Goal: Connect with others: Connect with others

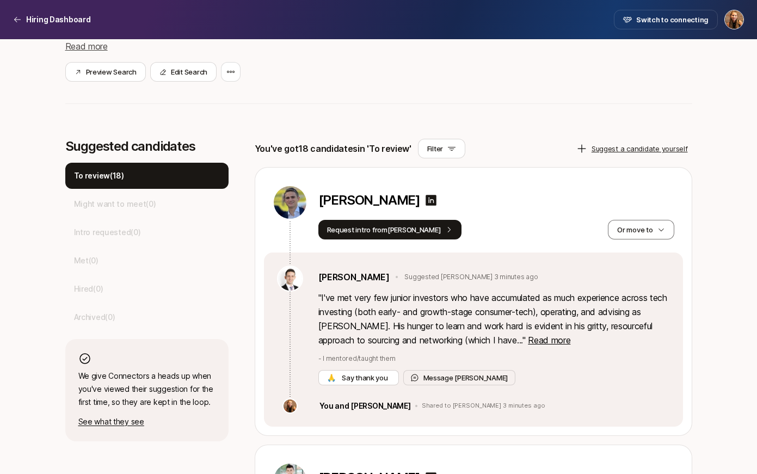
scroll to position [214, 0]
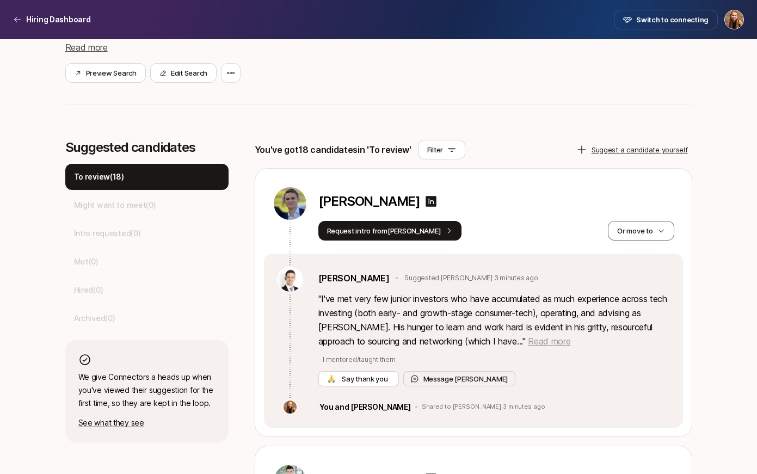
click at [528, 341] on span "Read more" at bounding box center [549, 341] width 42 height 11
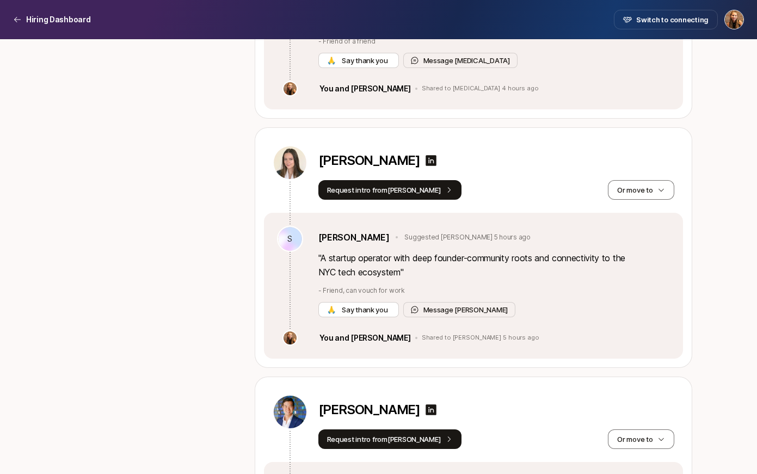
scroll to position [4311, 0]
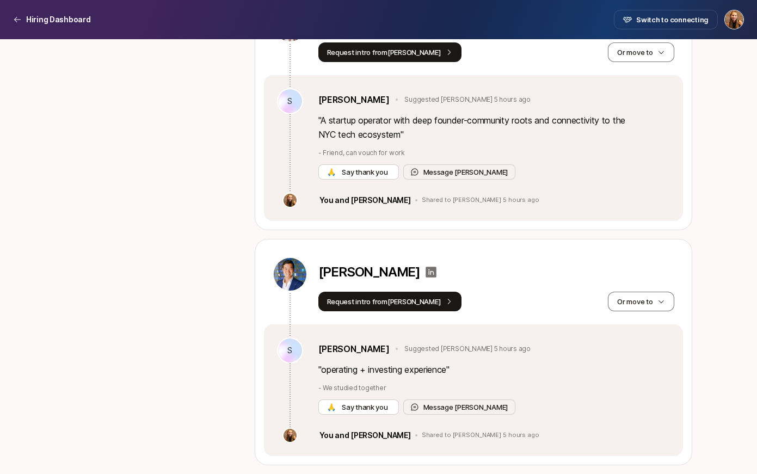
click at [426, 272] on icon at bounding box center [431, 272] width 11 height 11
click at [439, 408] on button "Message [PERSON_NAME]" at bounding box center [459, 406] width 113 height 15
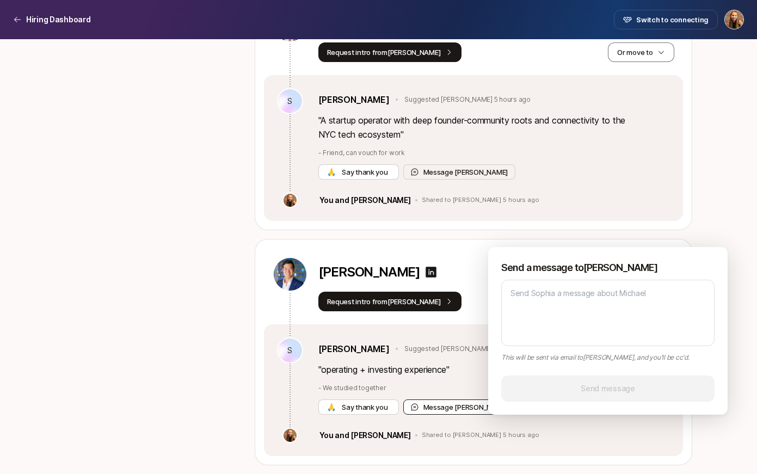
click at [403, 399] on button "Message [PERSON_NAME]" at bounding box center [459, 406] width 113 height 15
click at [537, 305] on textarea at bounding box center [607, 313] width 213 height 66
type textarea "S"
type textarea "x"
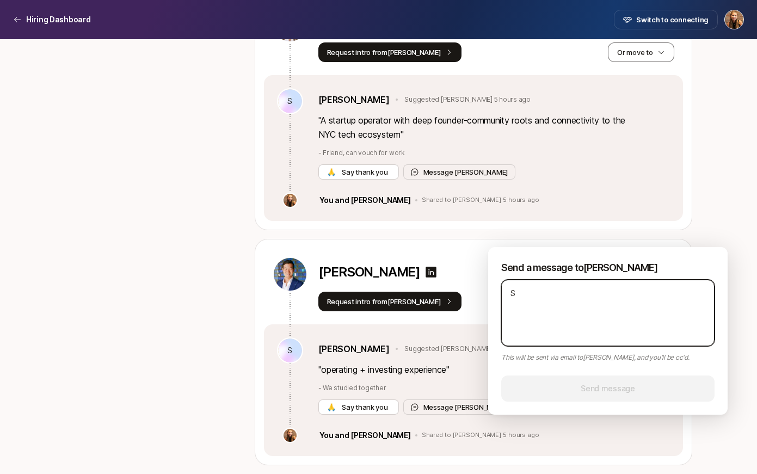
type textarea "So"
type textarea "x"
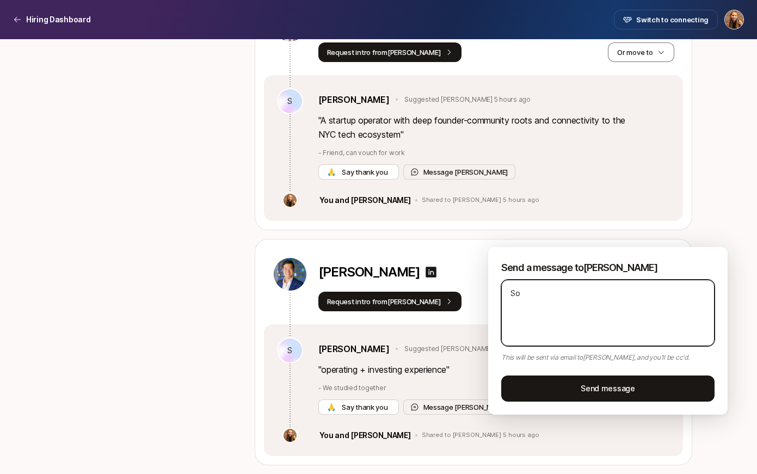
type textarea "Sop"
type textarea "x"
type textarea "So"
type textarea "x"
type textarea "Sog"
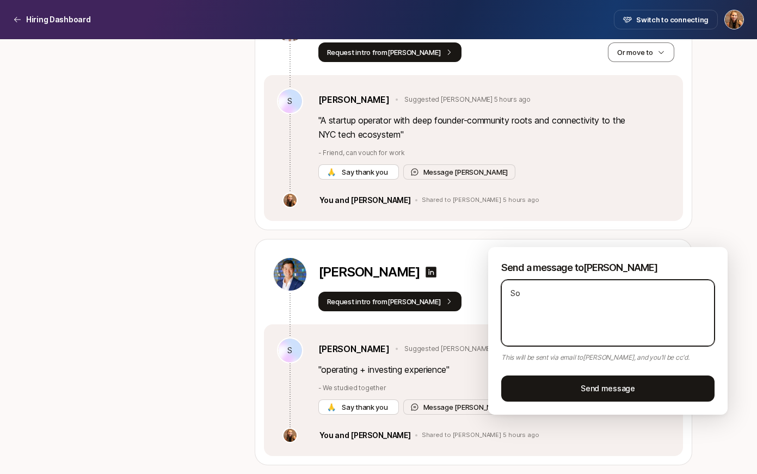
type textarea "x"
type textarea "Sogi"
type textarea "x"
type textarea "Sogia"
type textarea "x"
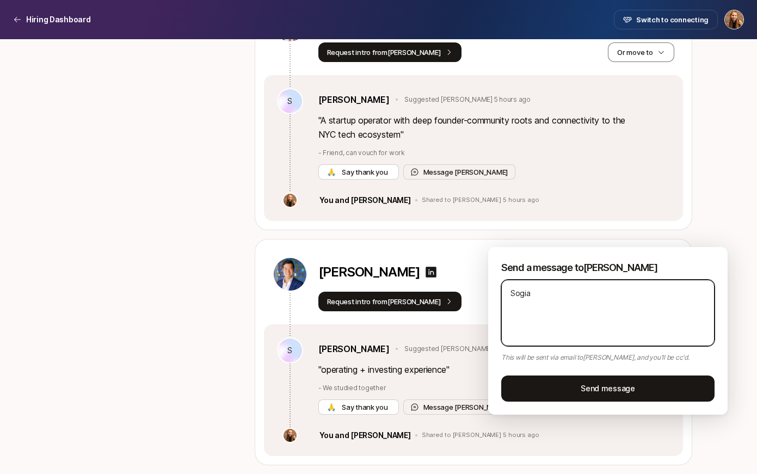
type textarea "Sogi"
type textarea "x"
type textarea "Sog"
type textarea "x"
type textarea "So"
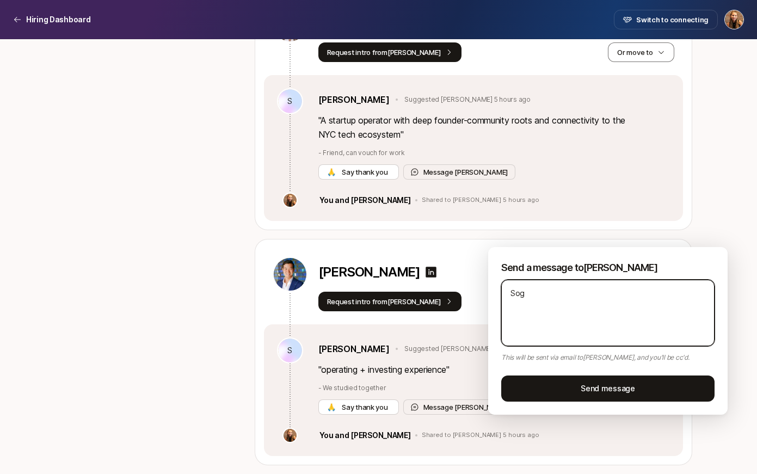
type textarea "x"
type textarea "Sop"
type textarea "x"
type textarea "Soph"
type textarea "x"
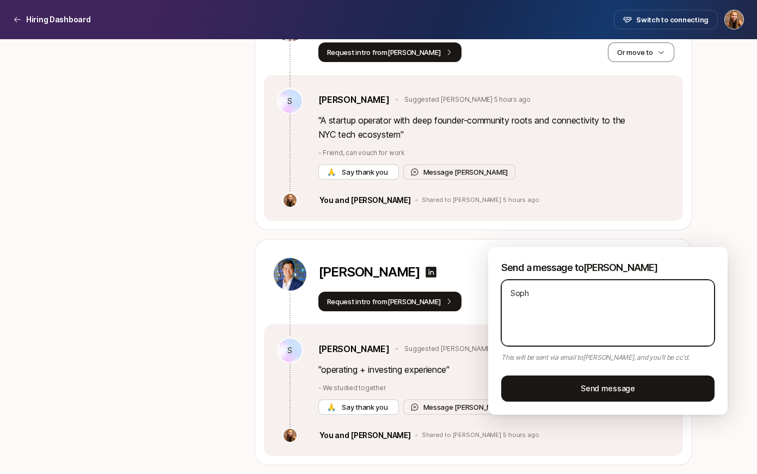
type textarea "[PERSON_NAME]"
type textarea "x"
type textarea "Soph"
type textarea "x"
type textarea "Sophi"
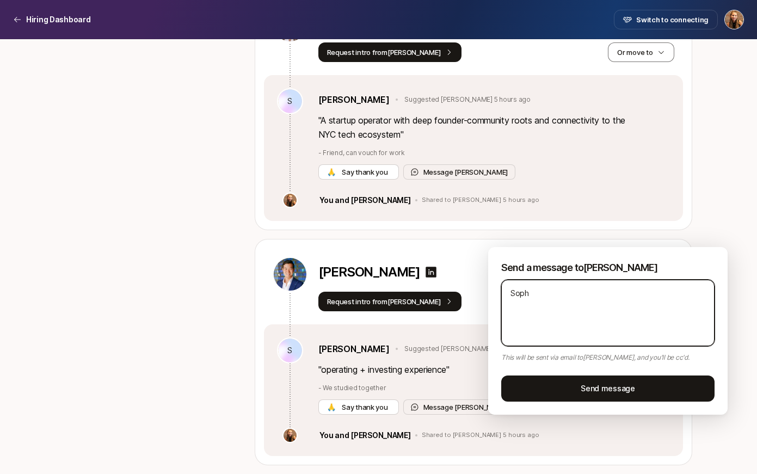
type textarea "x"
type textarea "[PERSON_NAME]"
type textarea "x"
type textarea "[PERSON_NAME]"
type textarea "x"
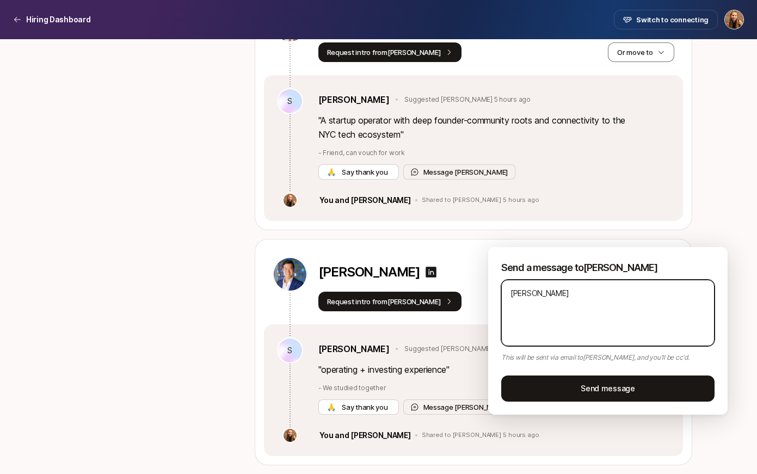
type textarea "[PERSON_NAME]"
type textarea "x"
type textarea "[PERSON_NAME]"
type textarea "x"
type textarea "[PERSON_NAME]"
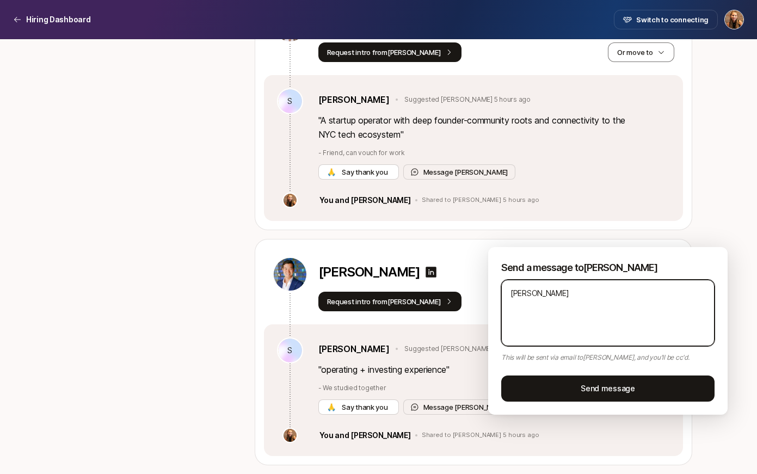
type textarea "x"
type textarea "[PERSON_NAME] than"
type textarea "x"
type textarea "[PERSON_NAME] thank"
type textarea "x"
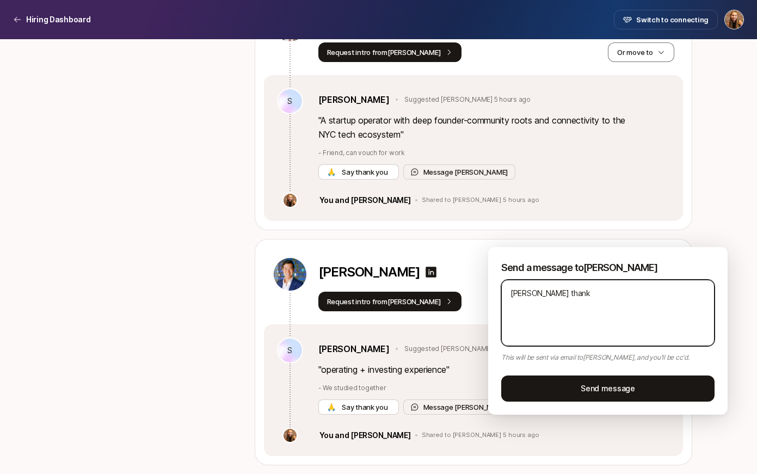
type textarea "[PERSON_NAME] thank"
type textarea "x"
type textarea "[PERSON_NAME] thank y"
type textarea "x"
type textarea "[PERSON_NAME] thank yo"
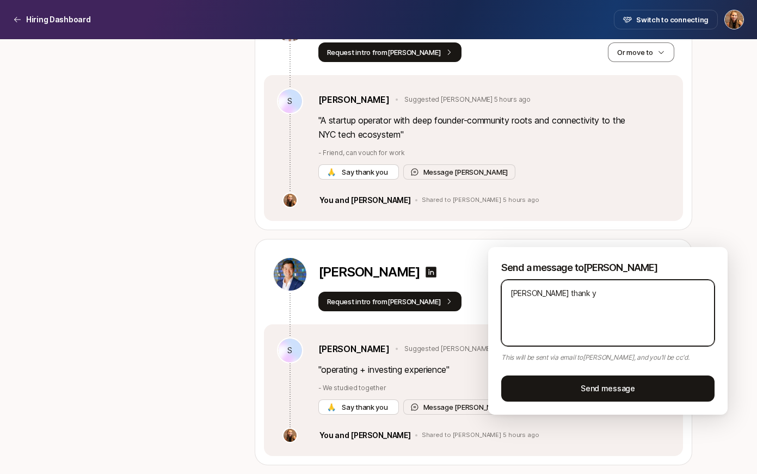
type textarea "x"
type textarea "[PERSON_NAME] thank you"
type textarea "x"
type textarea "[PERSON_NAME] thank you"
type textarea "x"
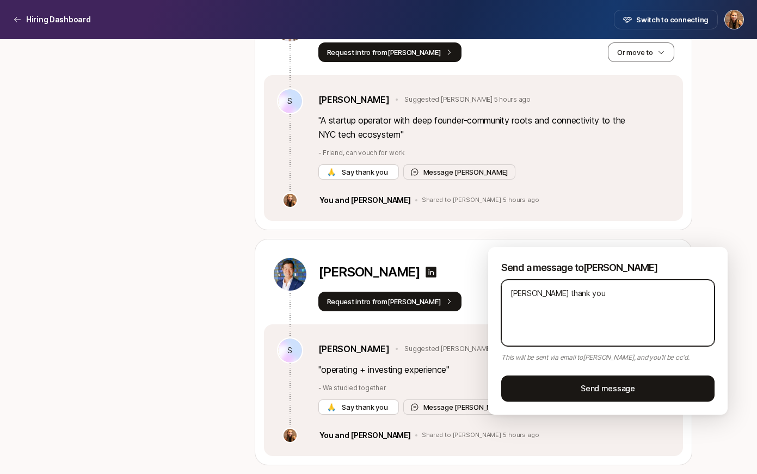
type textarea "[PERSON_NAME] thank you s"
type textarea "x"
type textarea "[PERSON_NAME] thank you so"
type textarea "x"
type textarea "[PERSON_NAME] thank you so"
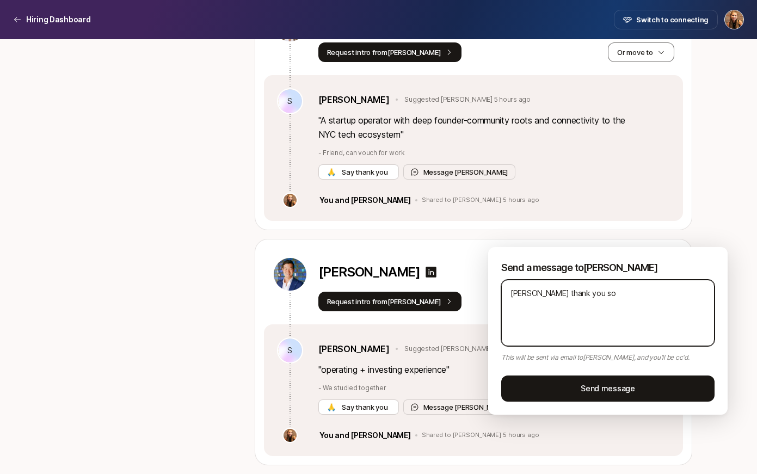
type textarea "x"
type textarea "[PERSON_NAME] thank you so m"
type textarea "x"
type textarea "[PERSON_NAME] thank you so mu"
type textarea "x"
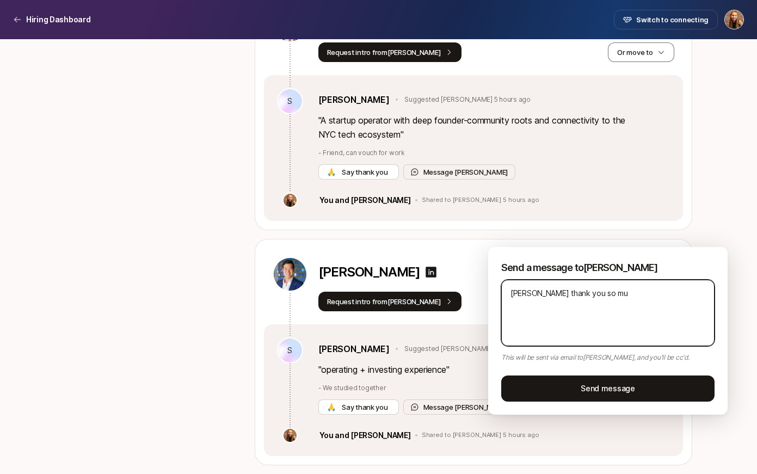
type textarea "[PERSON_NAME] thank you so muc"
type textarea "x"
type textarea "[PERSON_NAME] thank you so much"
type textarea "x"
type textarea "[PERSON_NAME] thank you so much"
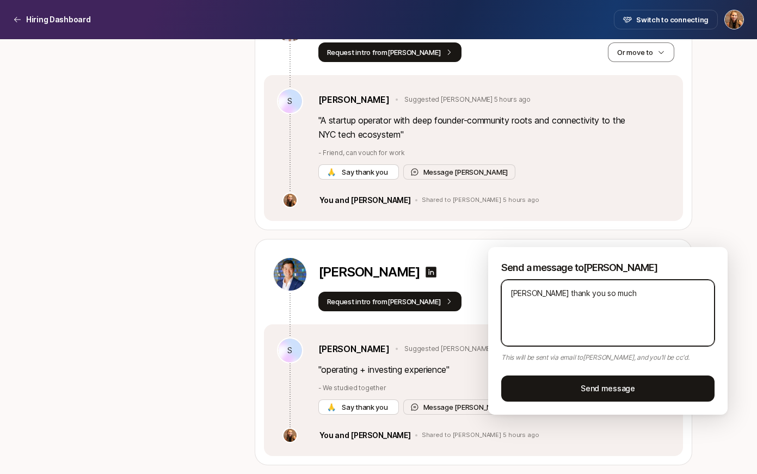
type textarea "x"
type textarea "[PERSON_NAME] thank you so much f"
type textarea "x"
type textarea "[PERSON_NAME] thank you so much for"
type textarea "x"
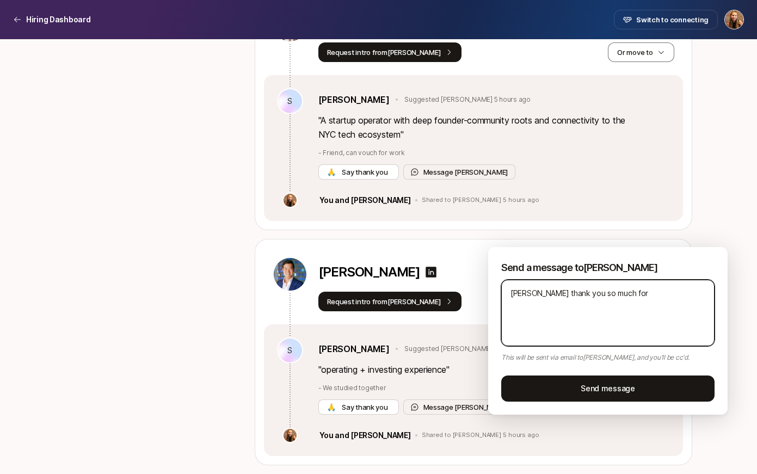
type textarea "[PERSON_NAME] thank you so much for"
type textarea "x"
type textarea "[PERSON_NAME] thank you so much for r"
type textarea "x"
type textarea "[PERSON_NAME] thank you so much for re"
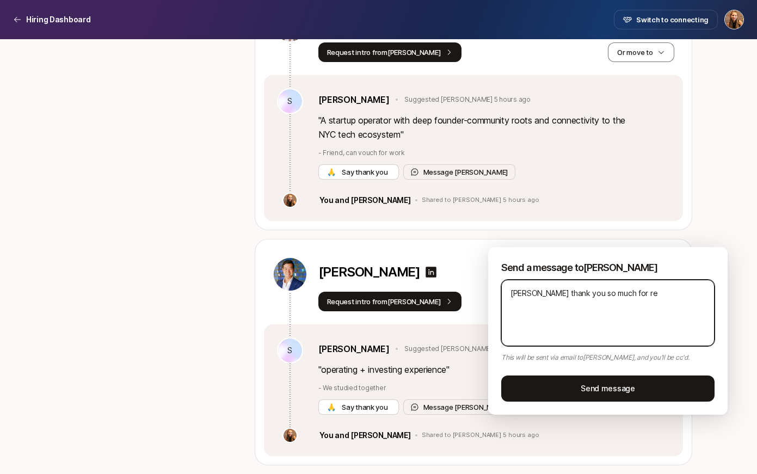
type textarea "x"
type textarea "[PERSON_NAME] thank you so much for rec"
type textarea "x"
type textarea "[PERSON_NAME] thank you so much for reco"
type textarea "x"
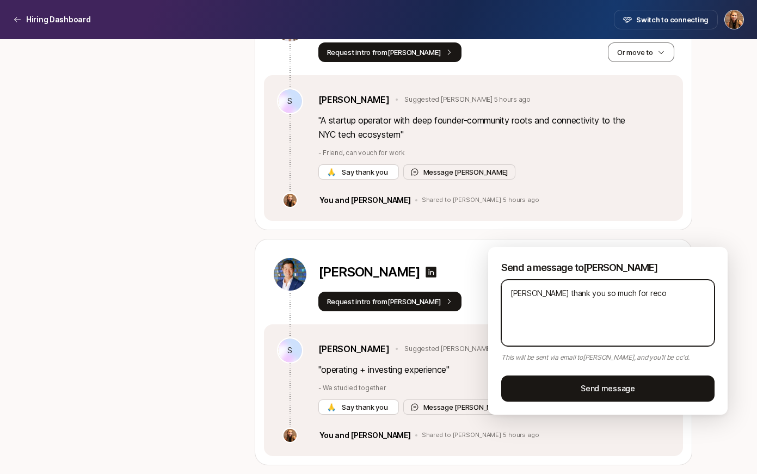
type textarea "[PERSON_NAME] thank you so much for recom"
type textarea "x"
type textarea "[PERSON_NAME] thank you so much for recomm"
type textarea "x"
type textarea "[PERSON_NAME] thank you so much for recomme"
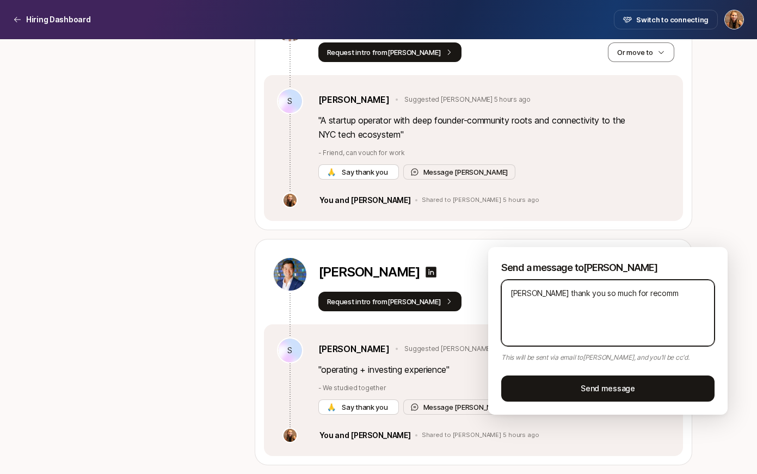
type textarea "x"
type textarea "[PERSON_NAME] thank you so much for recommen"
type textarea "x"
type textarea "[PERSON_NAME] thank you so much for recommend"
type textarea "x"
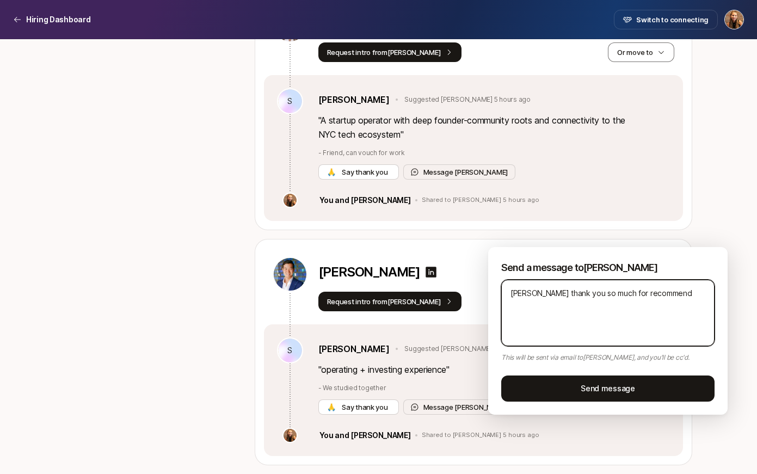
type textarea "[PERSON_NAME] thank you so much for recommendi"
type textarea "x"
type textarea "[PERSON_NAME] thank you so much for recommendin"
type textarea "x"
type textarea "[PERSON_NAME] thank you so much for recommending"
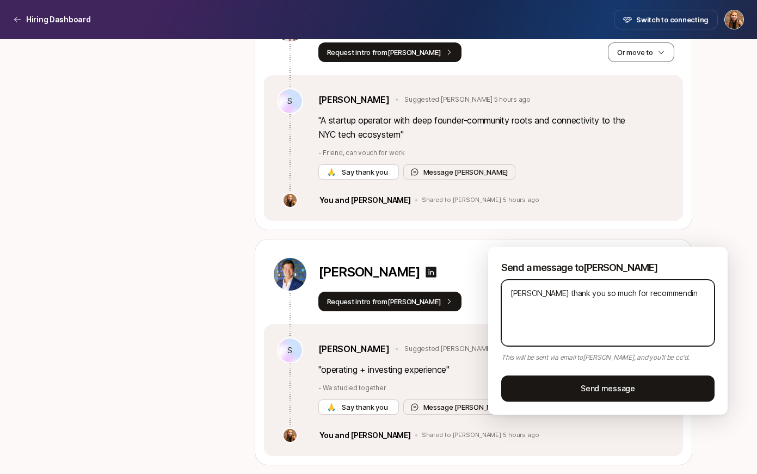
type textarea "x"
type textarea "[PERSON_NAME] thank you so much for recommending"
type textarea "x"
type textarea "[PERSON_NAME] thank you so much for recommending a"
type textarea "x"
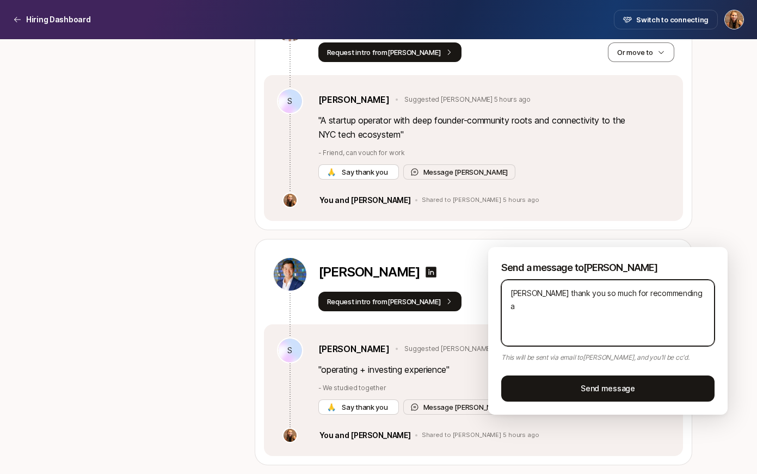
type textarea "[PERSON_NAME] thank you so much for recommending a"
type textarea "x"
type textarea "[PERSON_NAME] thank you so much for recommending a f"
type textarea "x"
type textarea "[PERSON_NAME] thank you so much for recommending a fe"
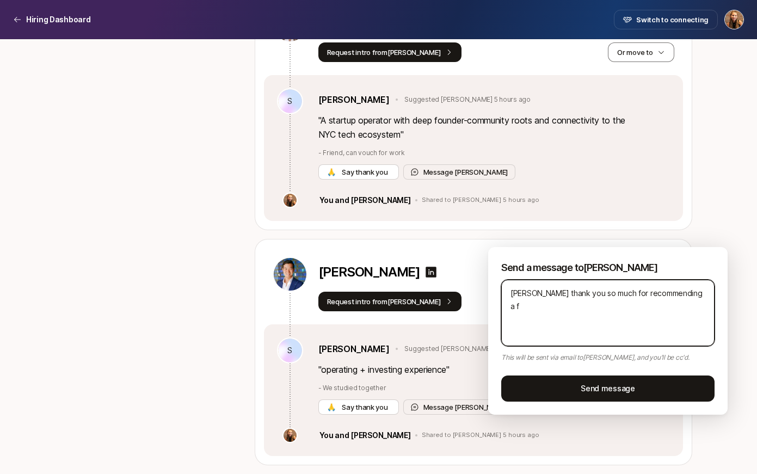
type textarea "x"
type textarea "[PERSON_NAME] thank you so much for recommending a few"
type textarea "x"
type textarea "[PERSON_NAME] thank you so much for recommending a few"
type textarea "x"
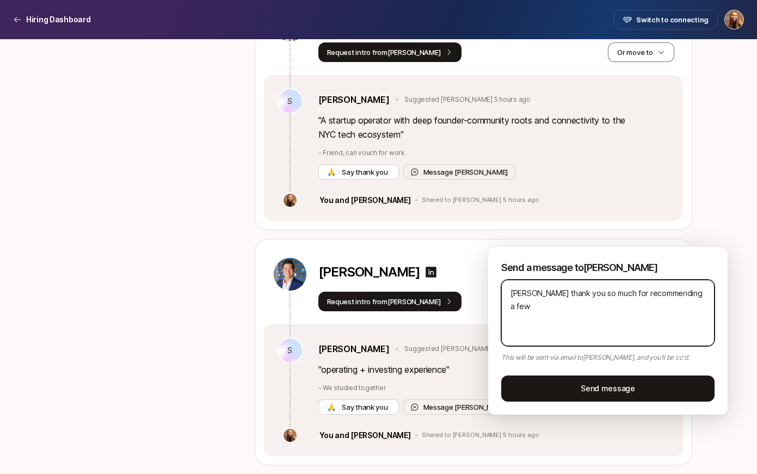
type textarea "[PERSON_NAME] thank you so much for recommending a few p"
type textarea "x"
type textarea "[PERSON_NAME] thank you so much for recommending a few pe"
type textarea "x"
type textarea "[PERSON_NAME] thank you so much for recommending a few peo"
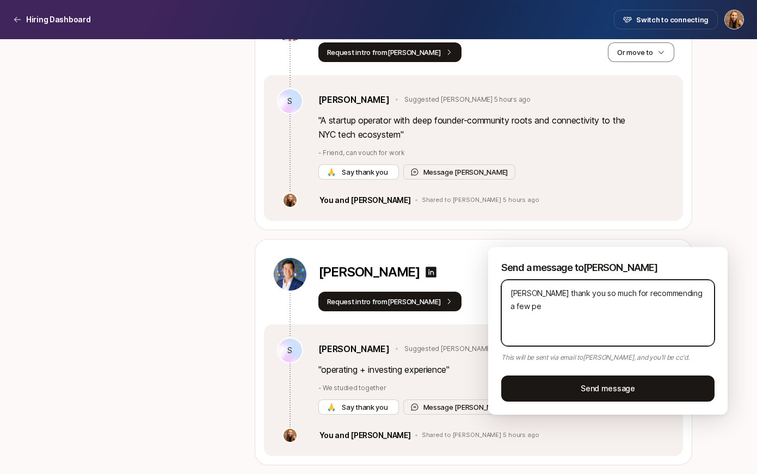
type textarea "x"
type textarea "[PERSON_NAME] thank you so much for recommending a few peop"
type textarea "x"
type textarea "[PERSON_NAME] thank you so much for recommending a few peopl"
type textarea "x"
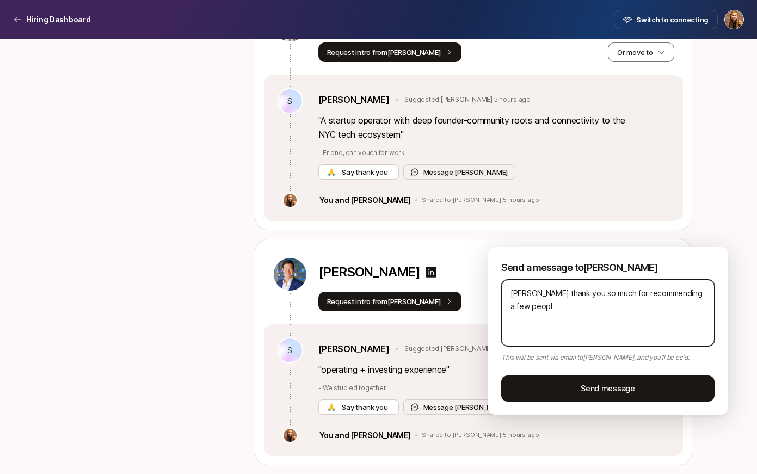
type textarea "[PERSON_NAME] thank you so much for recommending a few people"
type textarea "x"
type textarea "[PERSON_NAME] thank you so much for recommending a few people!"
type textarea "x"
type textarea "[PERSON_NAME] thank you so much for recommending a few people!"
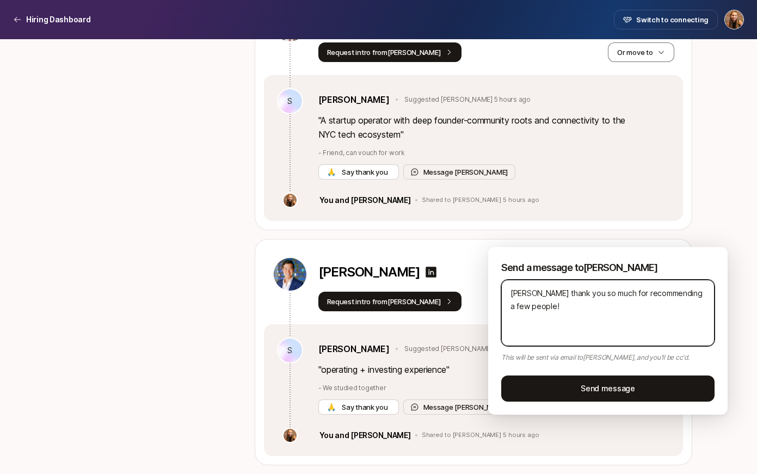
type textarea "x"
type textarea "[PERSON_NAME] thank you so much for recommending a few people! U"
type textarea "x"
type textarea "[PERSON_NAME] thank you so much for recommending a few people! UN"
type textarea "x"
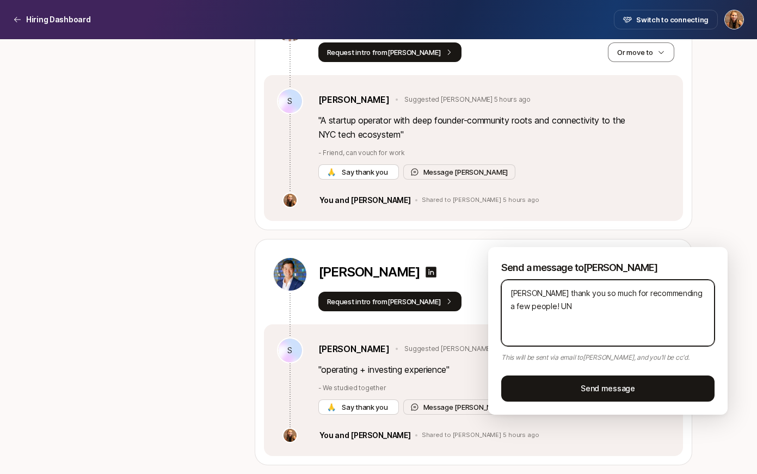
type textarea "[PERSON_NAME] thank you so much for recommending a few people! UNf"
type textarea "x"
type textarea "[PERSON_NAME] thank you so much for recommending a few people! UNfo"
type textarea "x"
type textarea "[PERSON_NAME] thank you so much for recommending a few people! UNfor"
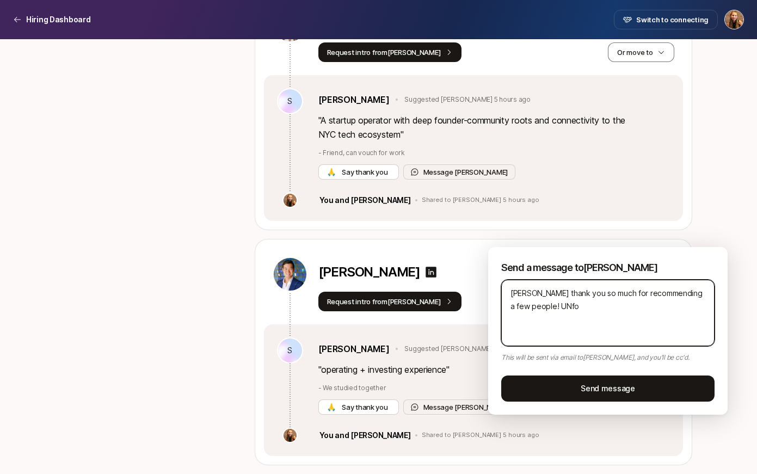
type textarea "x"
type textarea "[PERSON_NAME] thank you so much for recommending a few people! UNforu"
type textarea "x"
type textarea "[PERSON_NAME] thank you so much for recommending a few people! UNfor"
type textarea "x"
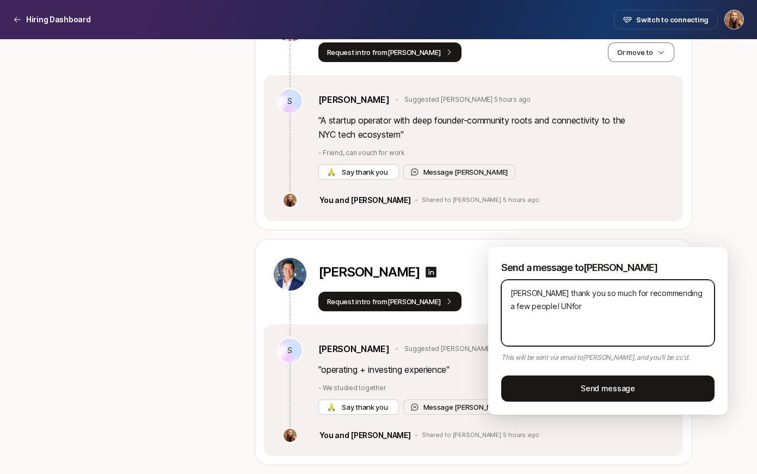
type textarea "[PERSON_NAME] thank you so much for recommending a few people! UNfo"
type textarea "x"
type textarea "[PERSON_NAME] thank you so much for recommending a few people! UNf"
type textarea "x"
type textarea "[PERSON_NAME] thank you so much for recommending a few people! UN"
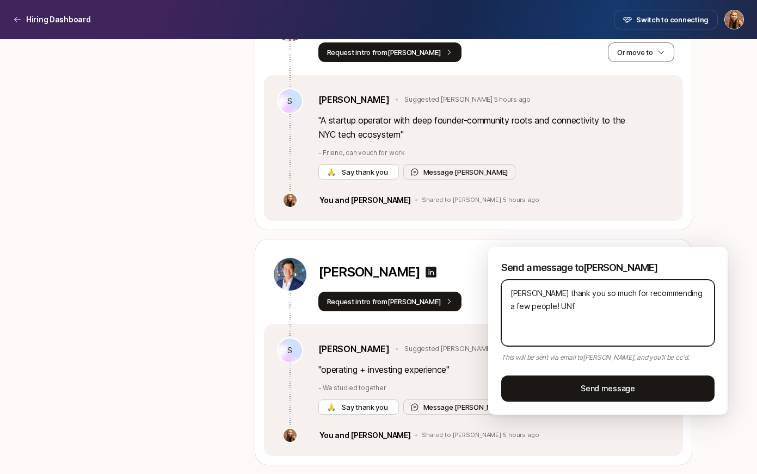
type textarea "x"
type textarea "[PERSON_NAME] thank you so much for recommending a few people! U"
type textarea "x"
type textarea "[PERSON_NAME] thank you so much for recommending a few people! Un"
type textarea "x"
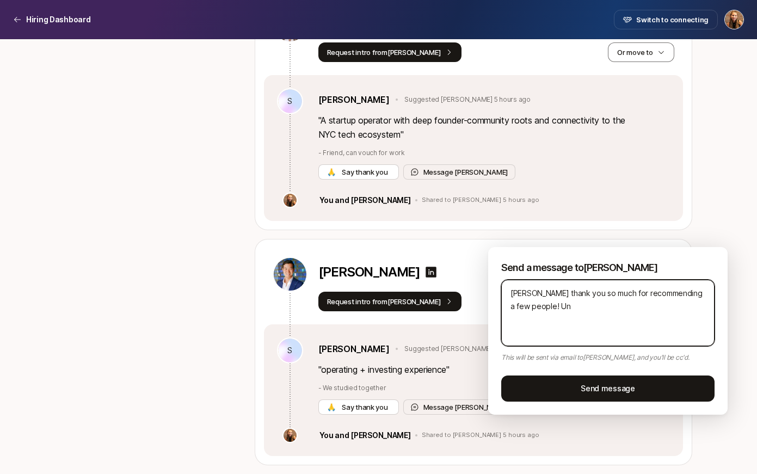
type textarea "[PERSON_NAME] thank you so much for recommending a few people! Unf"
type textarea "x"
type textarea "[PERSON_NAME] thank you so much for recommending a few people! Unfu"
type textarea "x"
type textarea "[PERSON_NAME] thank you so much for recommending a few people! Unfur"
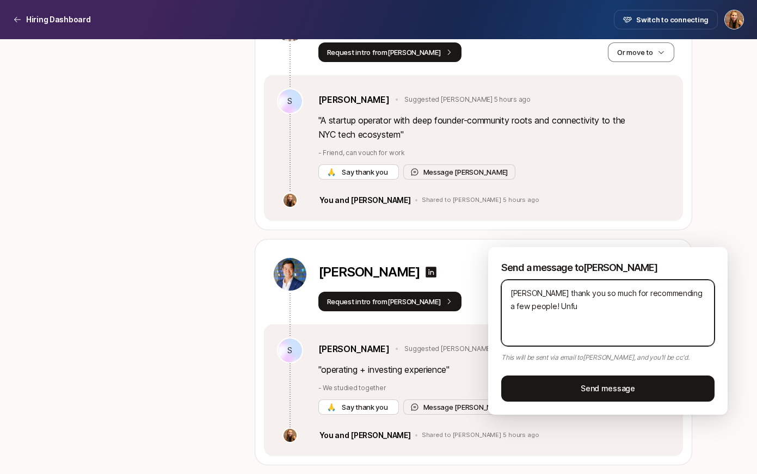
type textarea "x"
type textarea "[PERSON_NAME] thank you so much for recommending a few people! [GEOGRAPHIC_DATA]"
type textarea "x"
type textarea "[PERSON_NAME] thank you so much for recommending a few people! [GEOGRAPHIC_DATA]"
type textarea "x"
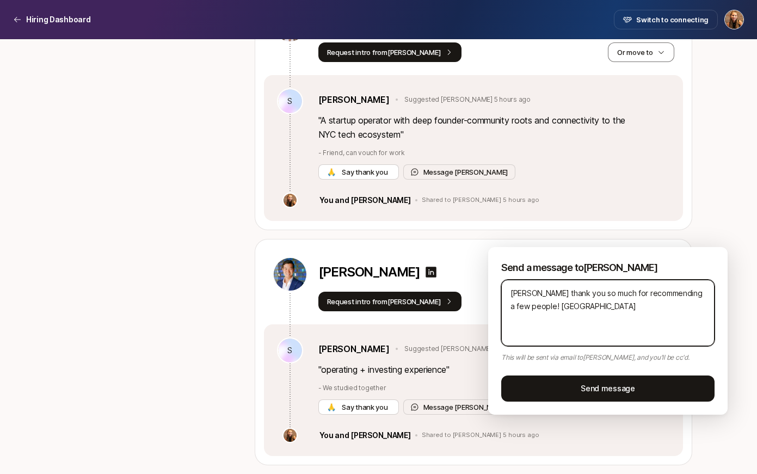
type textarea "[PERSON_NAME] thank you so much for recommending a few people! [GEOGRAPHIC_DATA]"
type textarea "x"
type textarea "[PERSON_NAME] thank you so much for recommending a few people! Unfur"
type textarea "x"
type textarea "[PERSON_NAME] thank you so much for recommending a few people! Unfu"
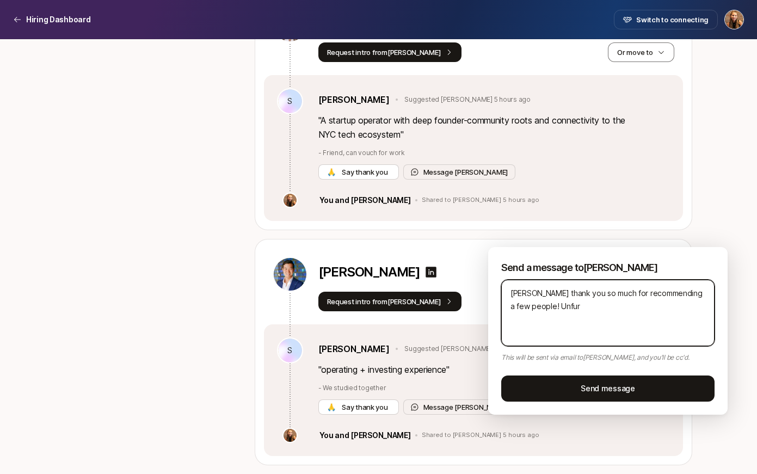
type textarea "x"
type textarea "[PERSON_NAME] thank you so much for recommending a few people! Unf"
type textarea "x"
type textarea "[PERSON_NAME] thank you so much for recommending a few people! Unfo"
type textarea "x"
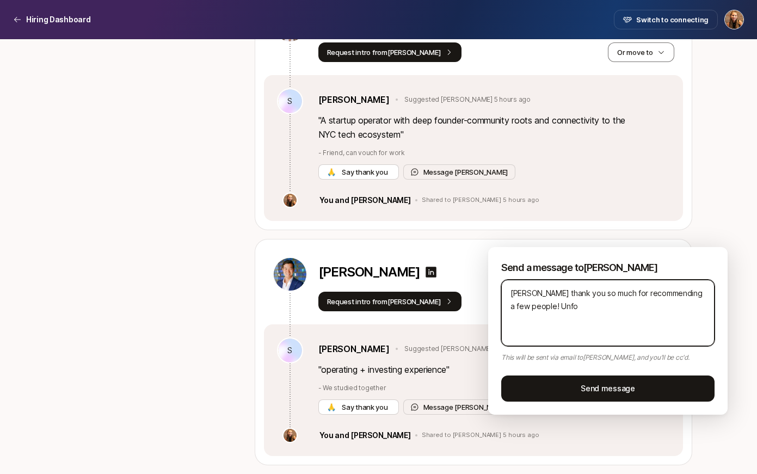
type textarea "[PERSON_NAME] thank you so much for recommending a few people! Unfor"
type textarea "x"
type textarea "[PERSON_NAME] thank you so much for recommending a few people! Unfort"
type textarea "x"
type textarea "[PERSON_NAME] thank you so much for recommending a few people! Unfortu"
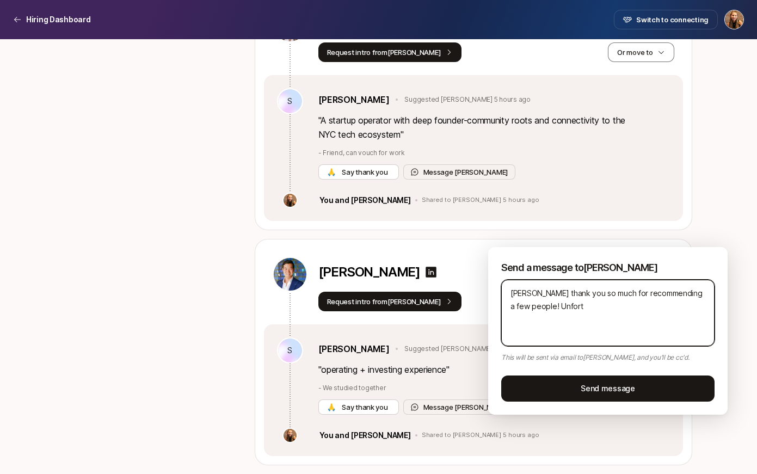
type textarea "x"
type textarea "[PERSON_NAME] thank you so much for recommending a few people! Unfortun"
type textarea "x"
type textarea "[PERSON_NAME] thank you so much for recommending a few people! Unfortuna"
type textarea "x"
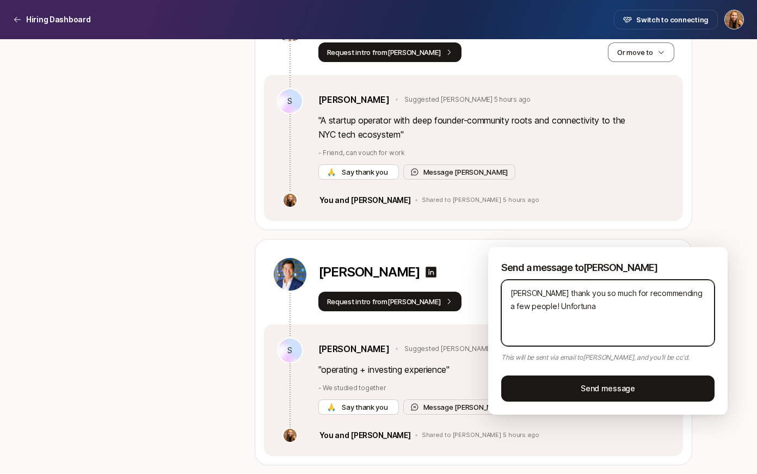
type textarea "[PERSON_NAME] thank you so much for recommending a few people! Unfortunat"
type textarea "x"
type textarea "[PERSON_NAME] thank you so much for recommending a few people! Unfortunatl"
type textarea "x"
type textarea "[PERSON_NAME] thank you so much for recommending a few people! Unfortunatle"
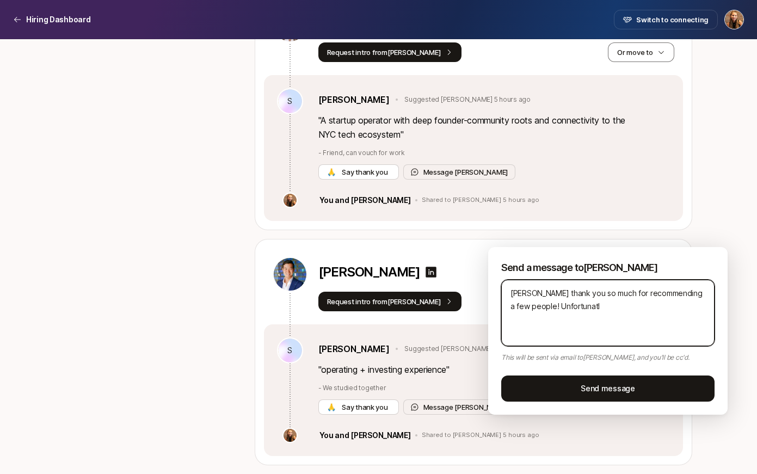
type textarea "x"
type textarea "[PERSON_NAME] thank you so much for recommending a few people! Unfortunatley"
type textarea "x"
type textarea "[PERSON_NAME] thank you so much for recommending a few people! Unfortunatley"
type textarea "x"
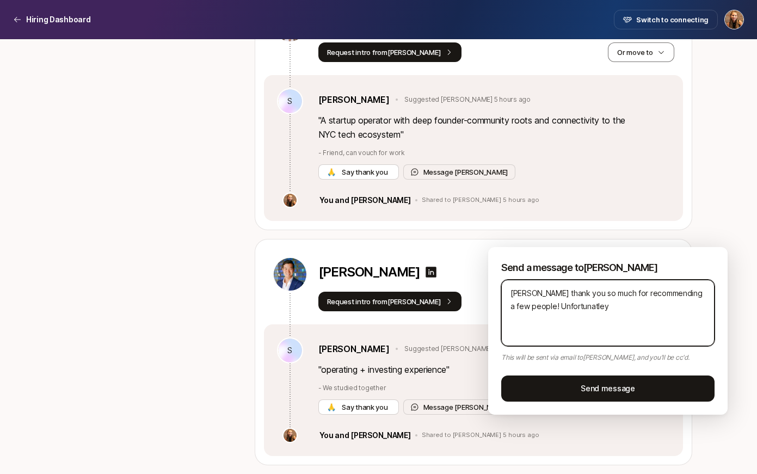
type textarea "[PERSON_NAME] thank you so much for recommending a few people! Unfortunatley w"
type textarea "x"
type textarea "[PERSON_NAME] thank you so much for recommending a few people! Unfortunatley we"
type textarea "x"
type textarea "[PERSON_NAME] thank you so much for recommending a few people! Unfortunatley we'"
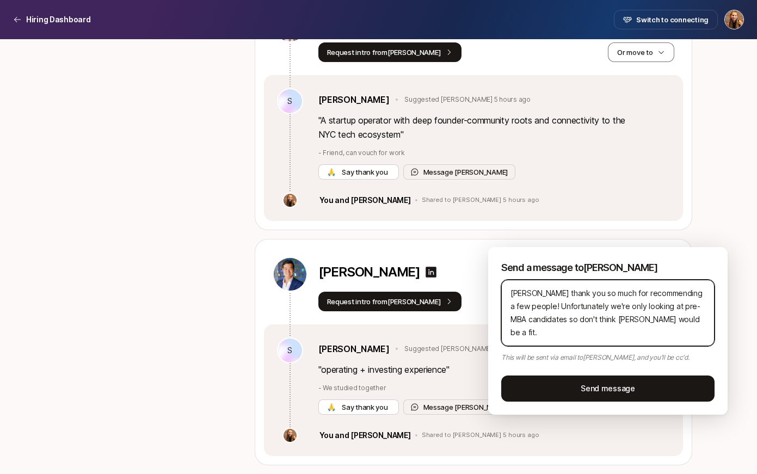
click at [686, 320] on textarea "[PERSON_NAME] thank you so much for recommending a few people! Unfortunately we…" at bounding box center [607, 313] width 213 height 66
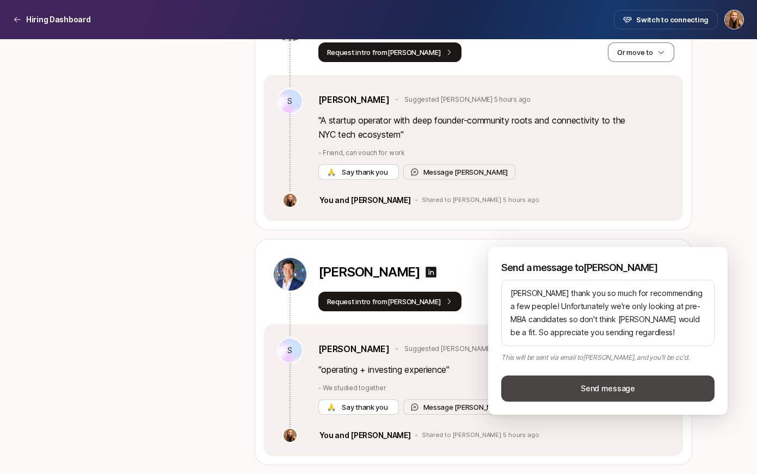
click at [609, 389] on button "Send message" at bounding box center [607, 389] width 213 height 26
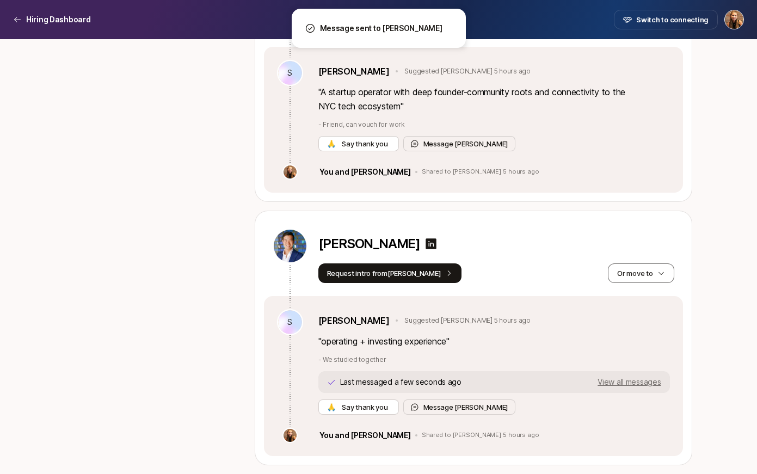
scroll to position [4340, 0]
click at [645, 273] on button "Or move to" at bounding box center [641, 273] width 66 height 20
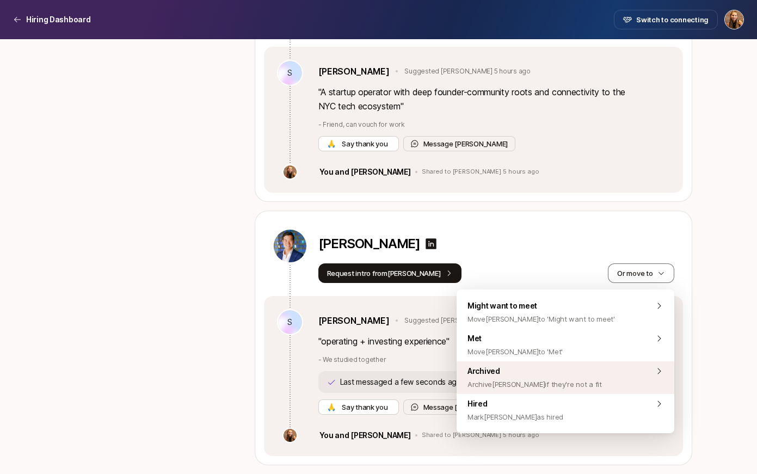
click at [568, 373] on span "Archived Archive [PERSON_NAME] if they're not a fit" at bounding box center [534, 378] width 134 height 26
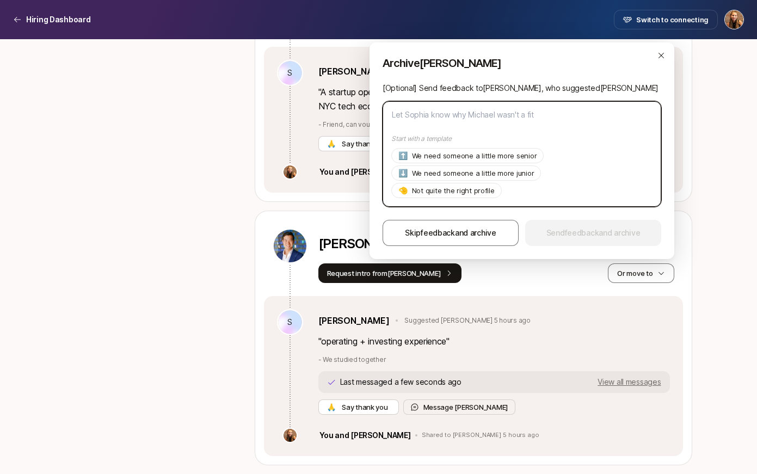
click at [447, 119] on textarea at bounding box center [522, 154] width 279 height 106
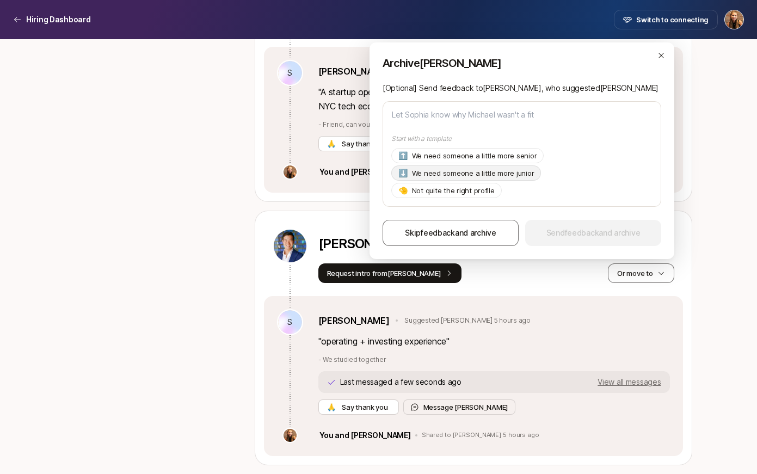
click at [448, 170] on p "We need someone a little more junior" at bounding box center [473, 173] width 122 height 11
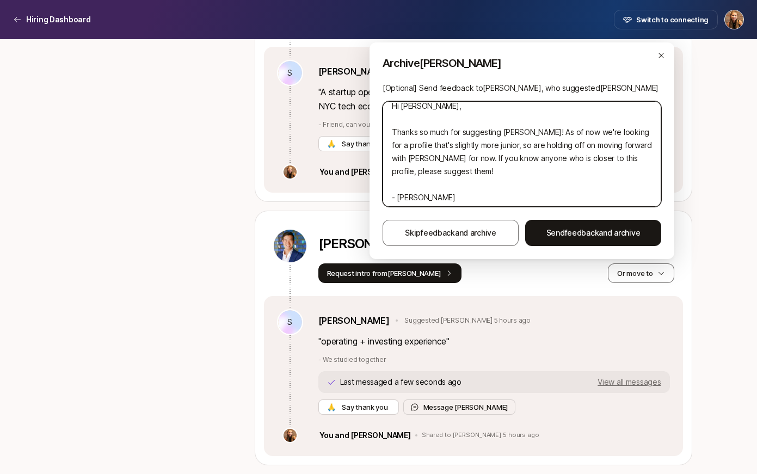
scroll to position [13, 0]
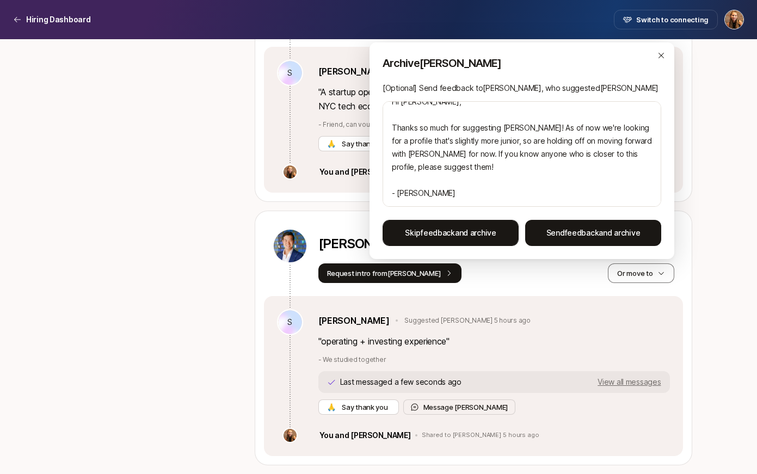
click at [466, 239] on span "Skip feedback and archive" at bounding box center [450, 232] width 91 height 13
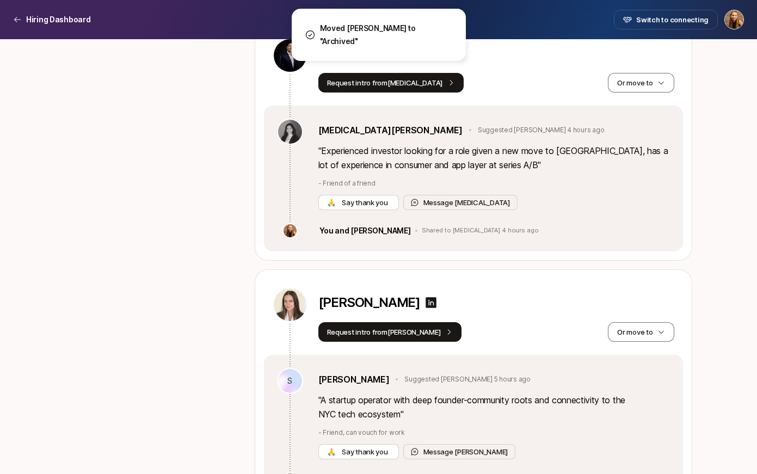
scroll to position [4076, 0]
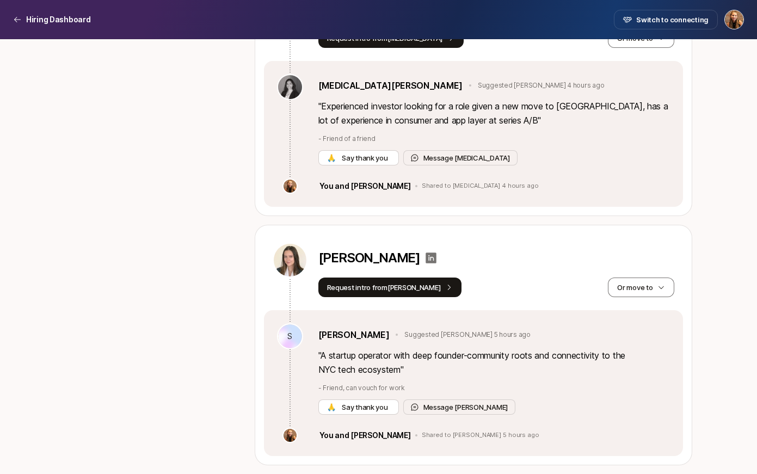
click at [426, 259] on icon at bounding box center [431, 258] width 11 height 11
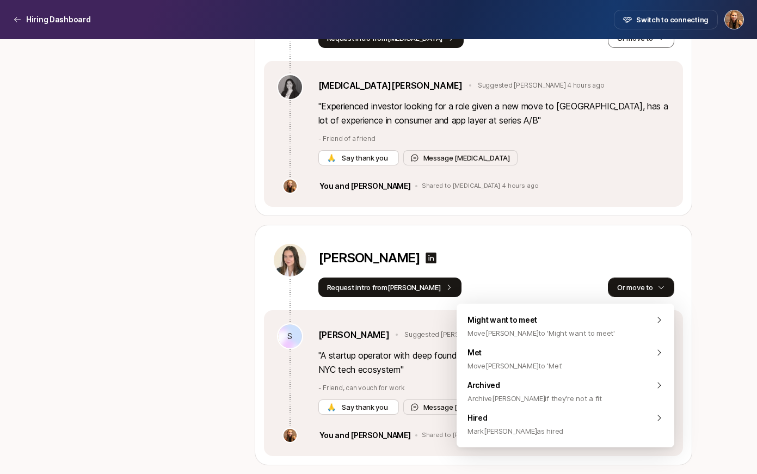
click at [629, 279] on button "Or move to" at bounding box center [641, 288] width 66 height 20
click at [474, 263] on div "[PERSON_NAME]" at bounding box center [496, 260] width 356 height 20
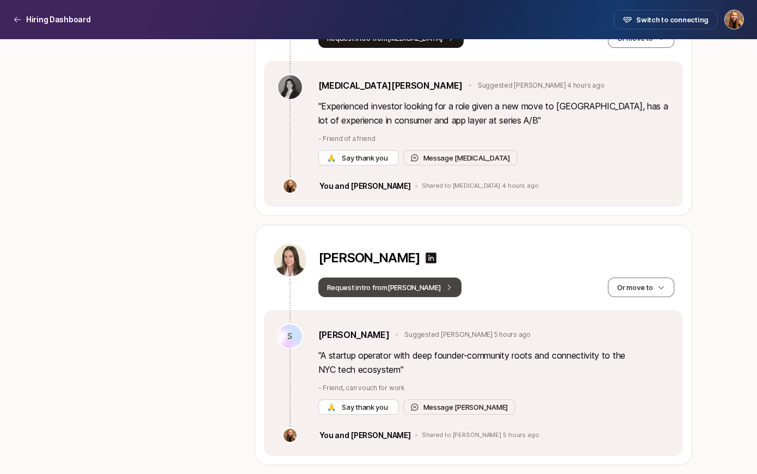
click at [375, 290] on button "Request intro from [PERSON_NAME]" at bounding box center [390, 288] width 144 height 20
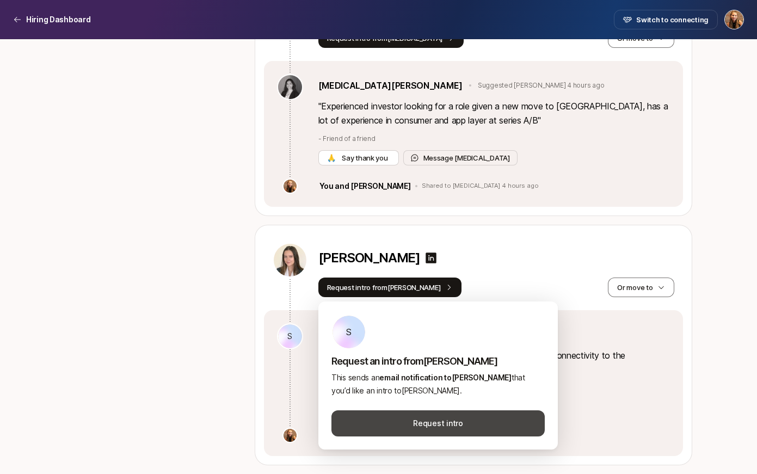
click at [433, 423] on button "Request intro" at bounding box center [437, 423] width 213 height 26
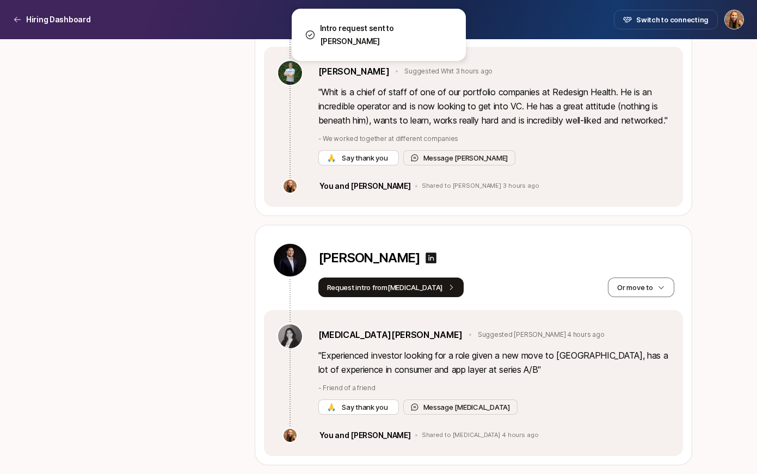
scroll to position [3827, 0]
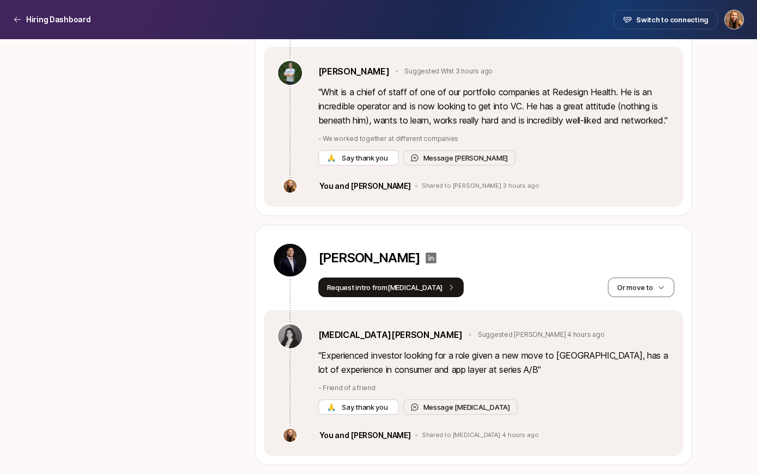
click at [424, 257] on icon at bounding box center [430, 257] width 13 height 13
click at [646, 290] on button "Or move to" at bounding box center [641, 288] width 66 height 20
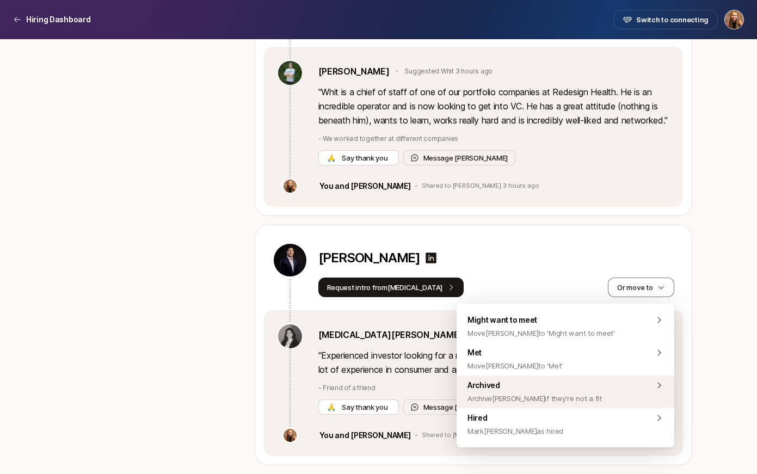
click at [554, 390] on span "Archived Archive [PERSON_NAME] if they're not a fit" at bounding box center [534, 392] width 134 height 26
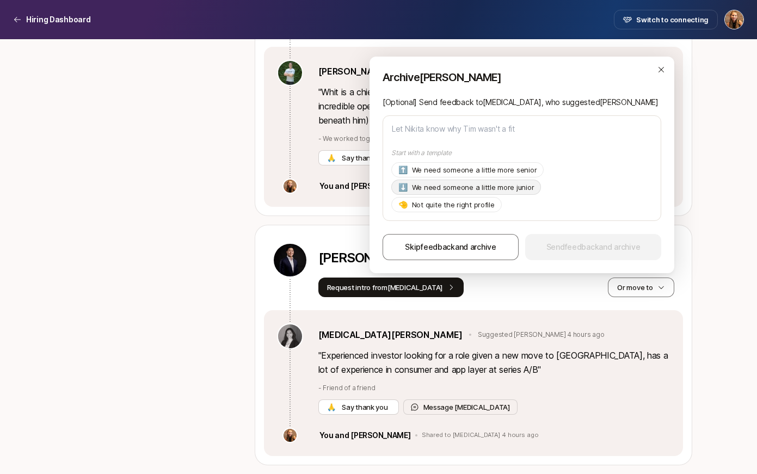
click at [507, 189] on p "We need someone a little more junior" at bounding box center [473, 187] width 122 height 11
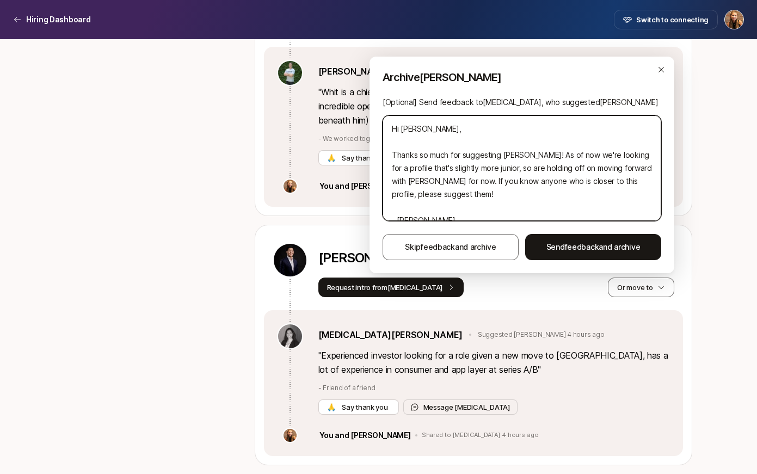
click at [651, 179] on textarea "Hi [PERSON_NAME], Thanks so much for suggesting [PERSON_NAME]! As of now we're …" at bounding box center [522, 168] width 279 height 106
click at [409, 180] on textarea "Hi [PERSON_NAME], Thanks so much for suggesting [PERSON_NAME]! As of now we're …" at bounding box center [522, 168] width 279 height 106
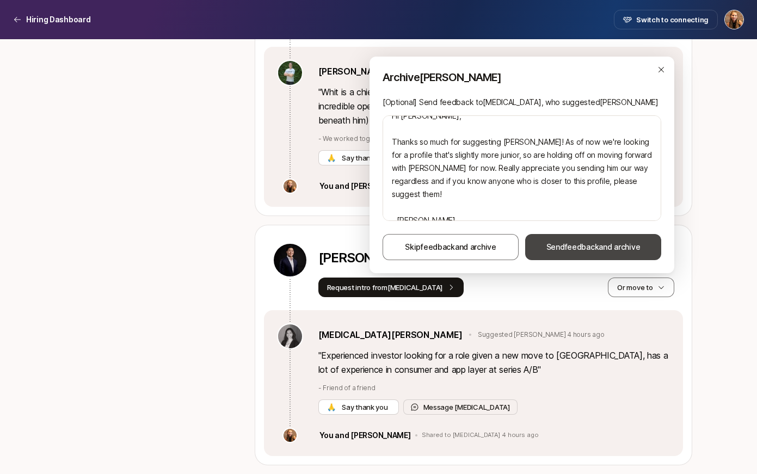
click at [580, 243] on span "feedback" at bounding box center [582, 246] width 34 height 9
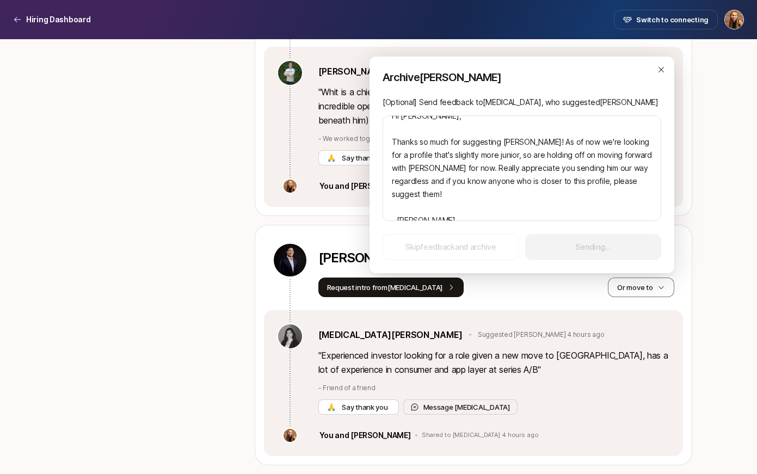
scroll to position [3578, 0]
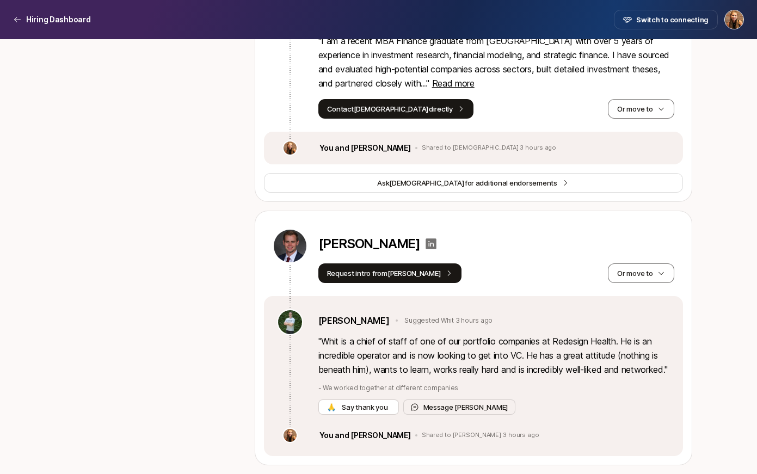
click at [424, 237] on icon at bounding box center [430, 243] width 13 height 13
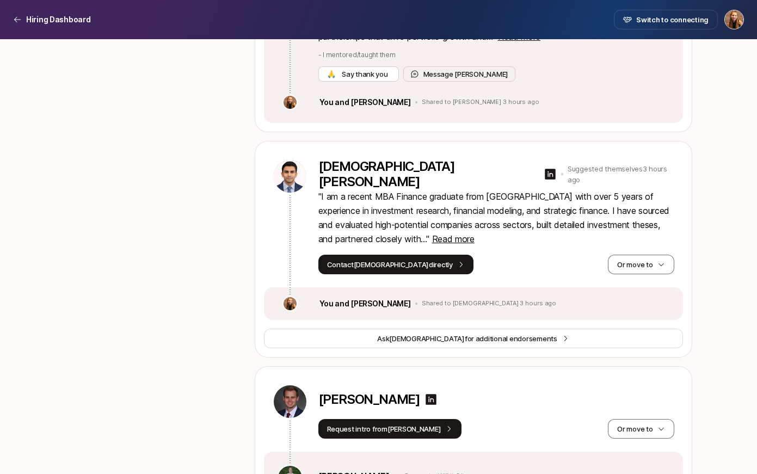
scroll to position [3352, 0]
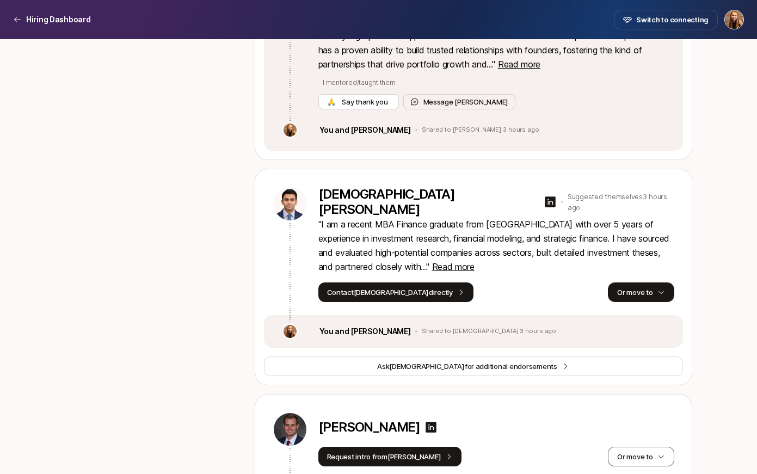
click at [632, 302] on button "Or move to" at bounding box center [641, 292] width 66 height 20
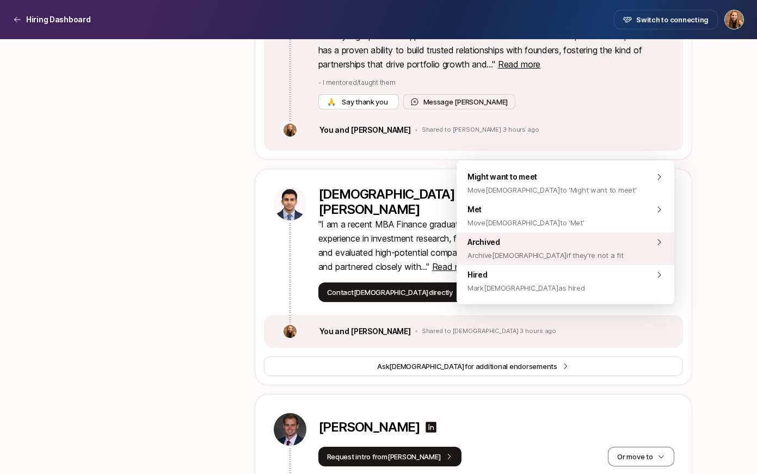
click at [588, 253] on div "Archived Archive [DEMOGRAPHIC_DATA] if they're not a fit" at bounding box center [566, 248] width 218 height 33
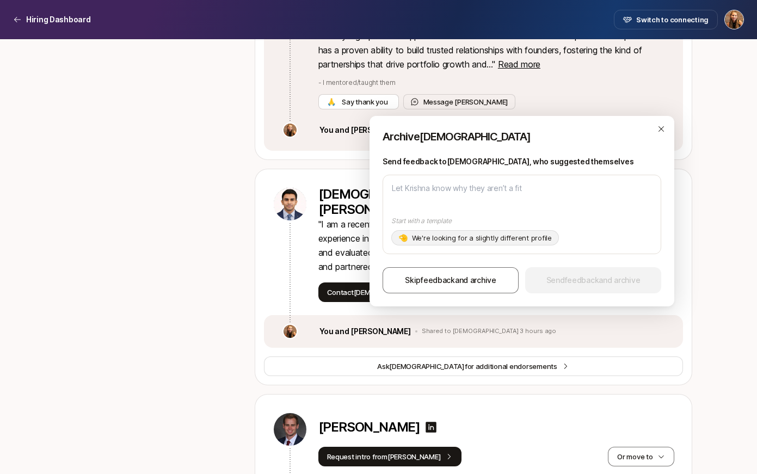
click at [494, 238] on p "We're looking for a slightly different profile" at bounding box center [482, 237] width 140 height 11
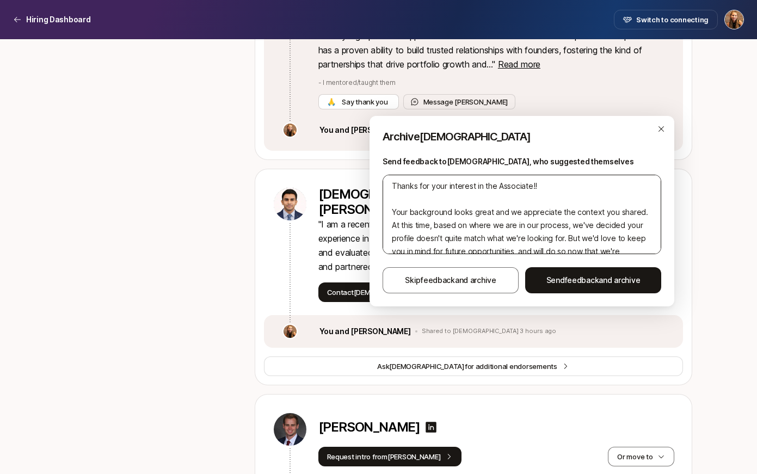
scroll to position [30, 0]
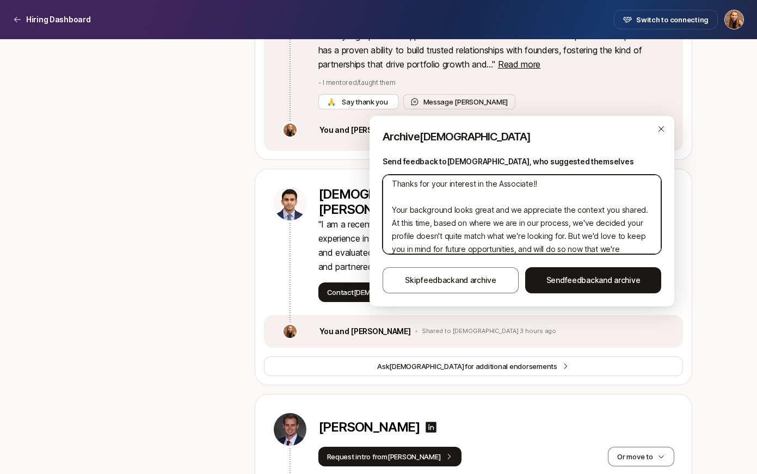
click at [536, 184] on textarea "Hi [PERSON_NAME], Thanks for your interest in the Associate!! Your background l…" at bounding box center [522, 214] width 279 height 79
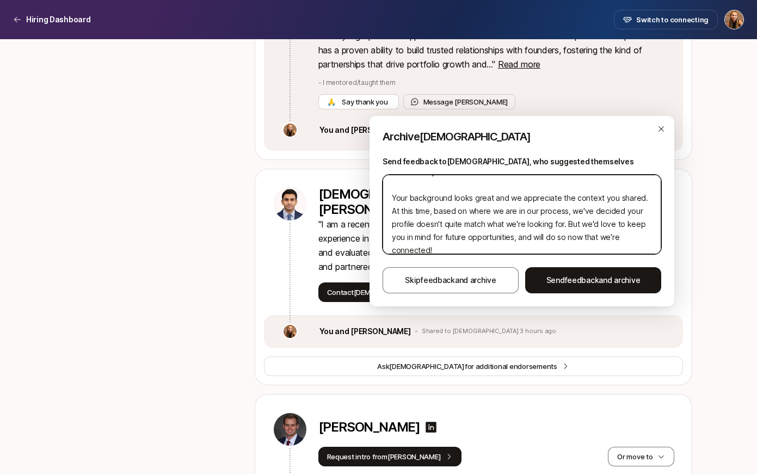
scroll to position [44, 0]
drag, startPoint x: 427, startPoint y: 210, endPoint x: 538, endPoint y: 223, distance: 111.2
click at [538, 223] on textarea "Hi [PERSON_NAME], Thanks for your interest in the Associate! Your background lo…" at bounding box center [522, 214] width 279 height 79
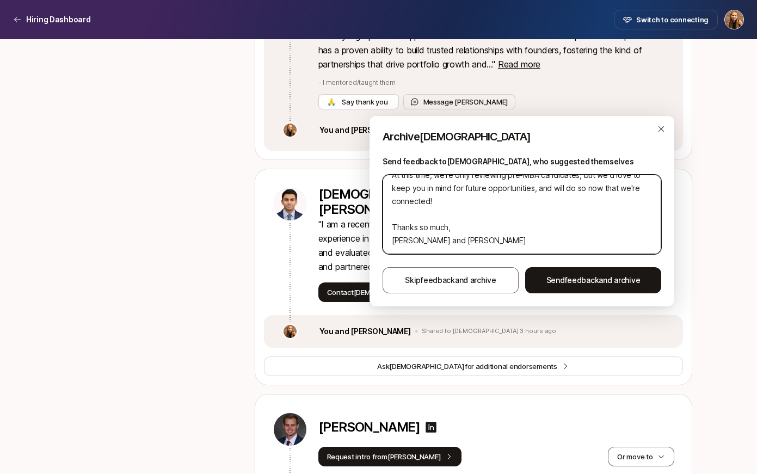
click at [466, 237] on textarea "Hi [PERSON_NAME], Thanks for your interest in the Associate! Your background lo…" at bounding box center [522, 214] width 279 height 79
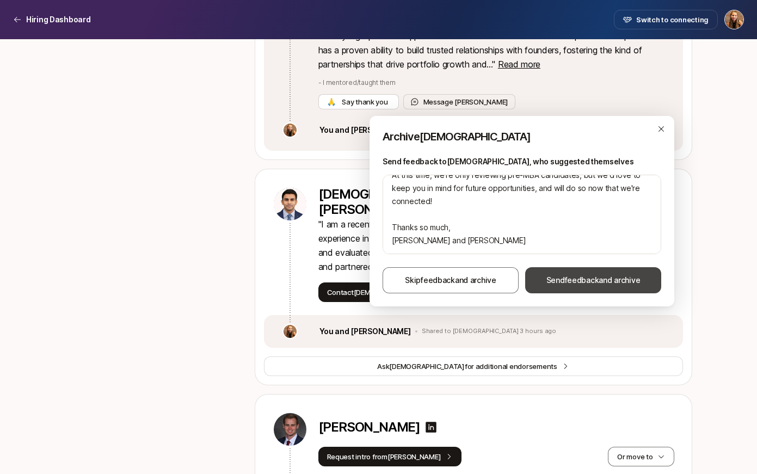
click at [570, 281] on span "feedback" at bounding box center [582, 279] width 34 height 9
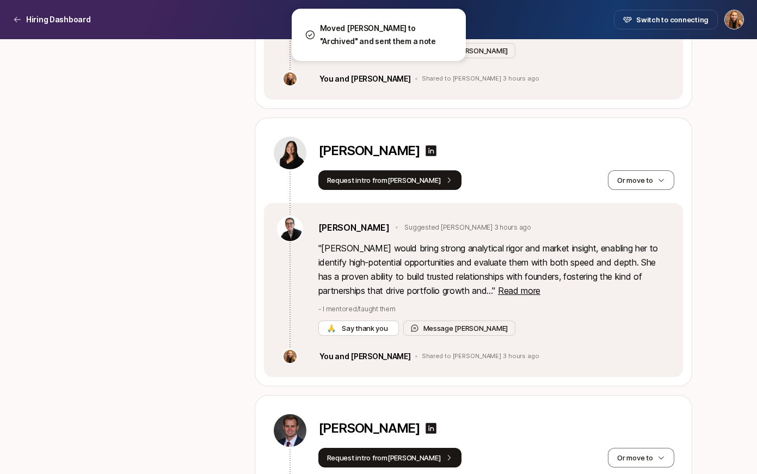
scroll to position [3125, 0]
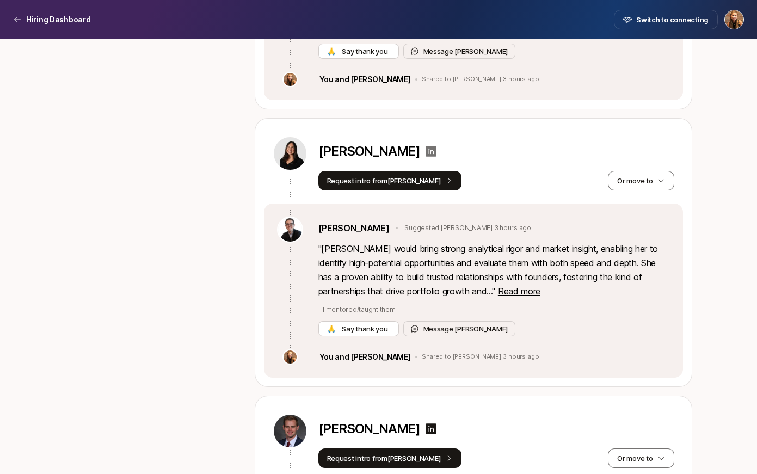
click at [424, 158] on icon at bounding box center [430, 151] width 13 height 13
click at [518, 297] on span "Read more" at bounding box center [519, 291] width 42 height 11
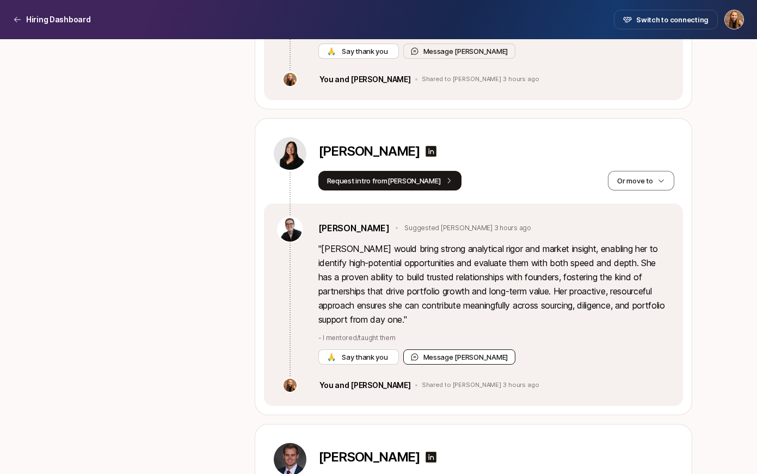
click at [444, 365] on button "Message [PERSON_NAME]" at bounding box center [459, 356] width 113 height 15
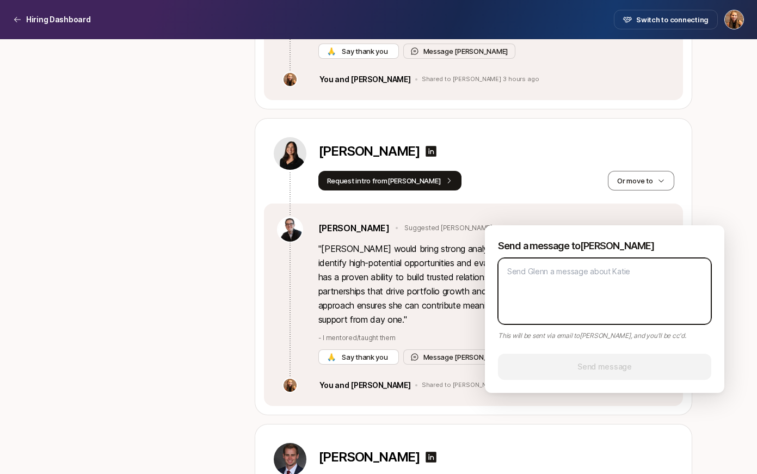
click at [541, 274] on textarea at bounding box center [604, 291] width 213 height 66
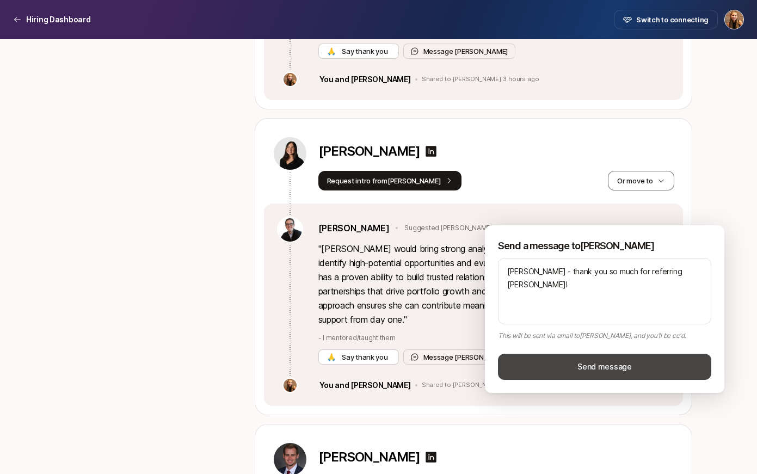
click at [595, 364] on button "Send message" at bounding box center [604, 367] width 213 height 26
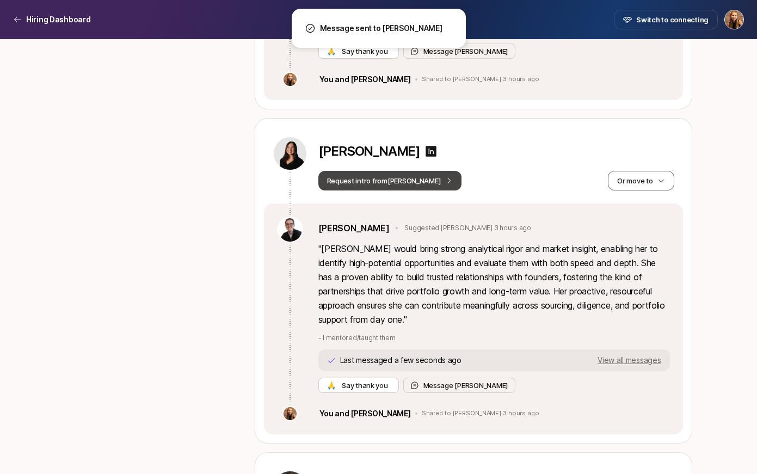
click at [356, 190] on button "Request intro from [PERSON_NAME]" at bounding box center [390, 181] width 144 height 20
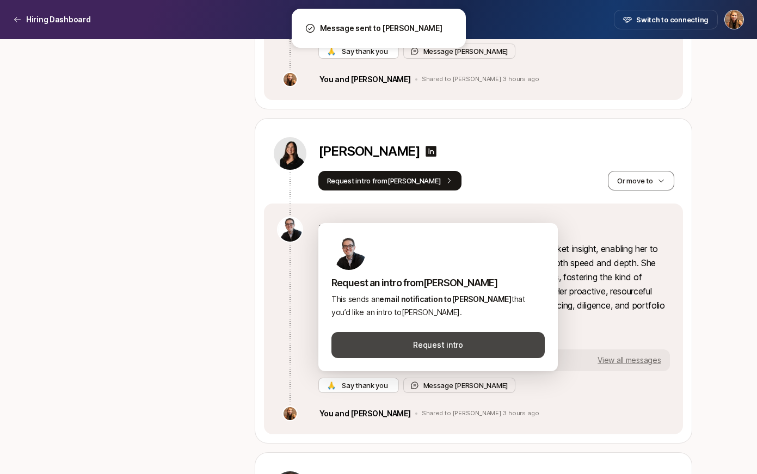
click at [433, 345] on button "Request intro" at bounding box center [437, 345] width 213 height 26
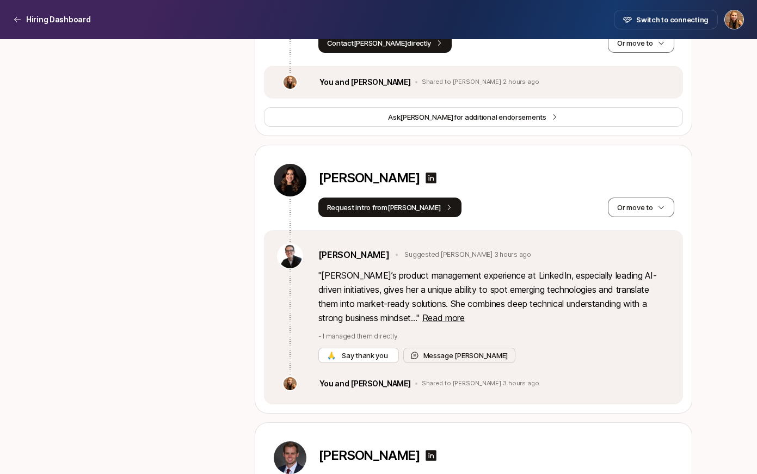
scroll to position [2816, 0]
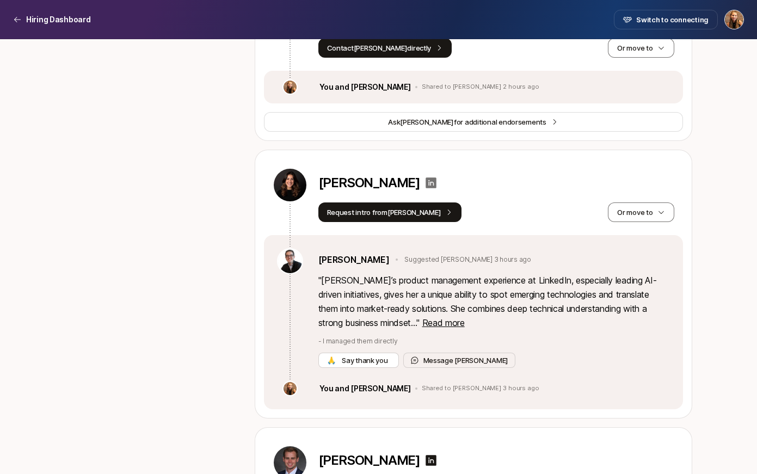
click at [426, 188] on icon at bounding box center [431, 182] width 11 height 11
click at [368, 222] on button "Request intro from [PERSON_NAME]" at bounding box center [390, 212] width 144 height 20
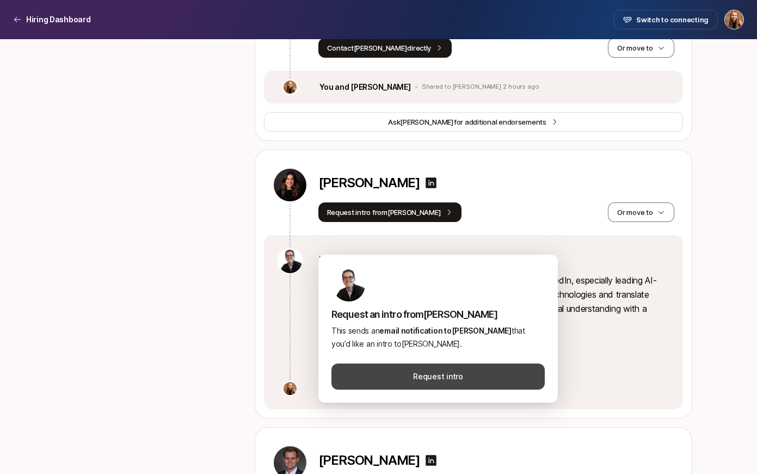
click at [432, 374] on button "Request intro" at bounding box center [437, 377] width 213 height 26
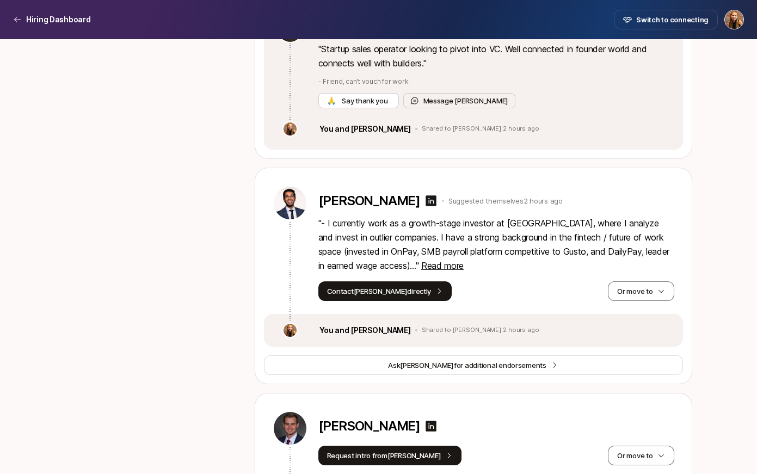
scroll to position [2573, 0]
click at [442, 270] on span "Read more" at bounding box center [442, 265] width 42 height 11
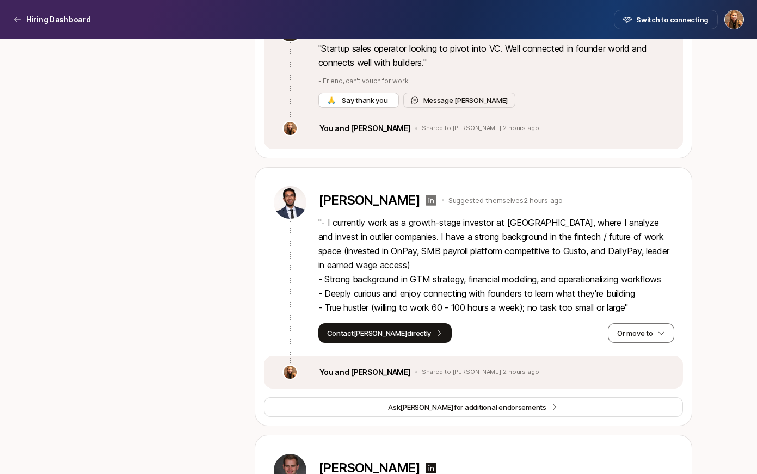
click at [424, 207] on icon at bounding box center [430, 200] width 13 height 13
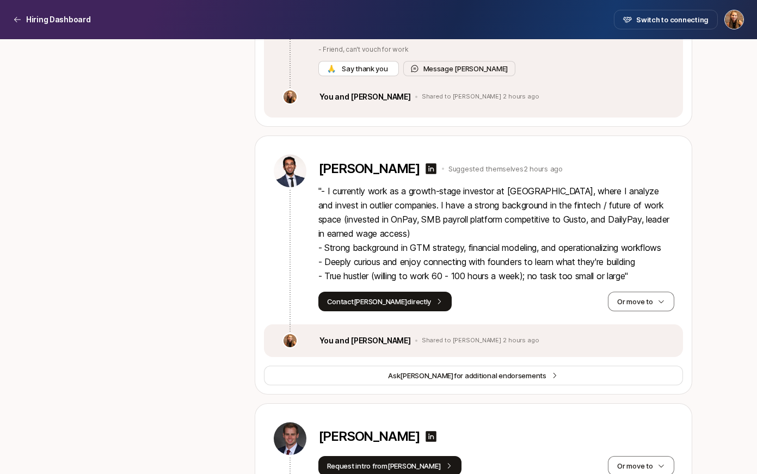
scroll to position [2602, 0]
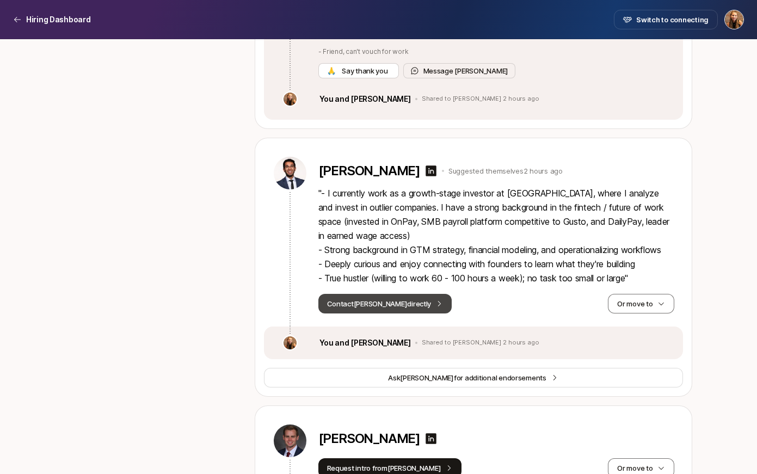
click at [377, 313] on button "Contact [PERSON_NAME] directly" at bounding box center [385, 304] width 134 height 20
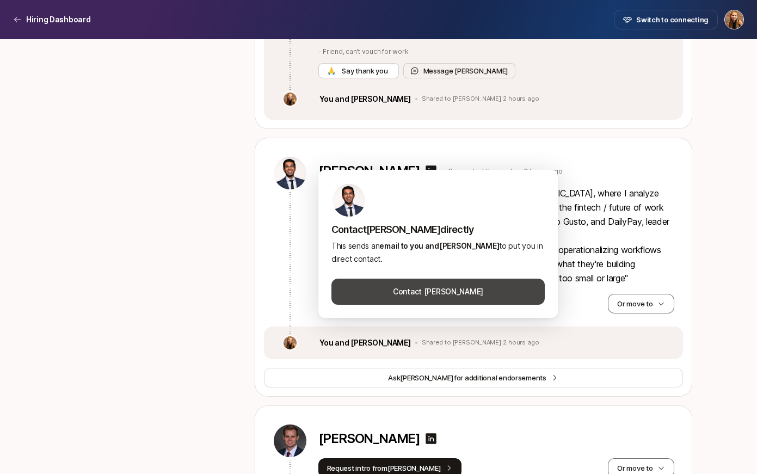
click at [441, 292] on button "Contact [PERSON_NAME]" at bounding box center [437, 292] width 213 height 26
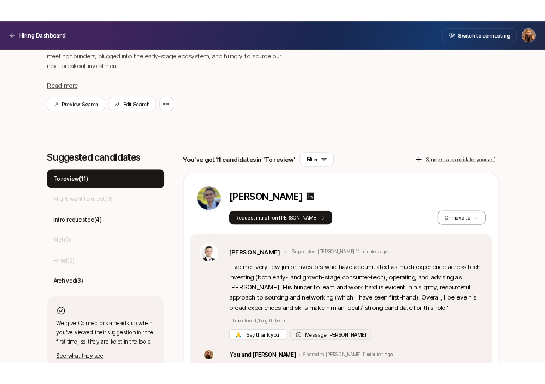
scroll to position [170, 0]
